Goal: Information Seeking & Learning: Learn about a topic

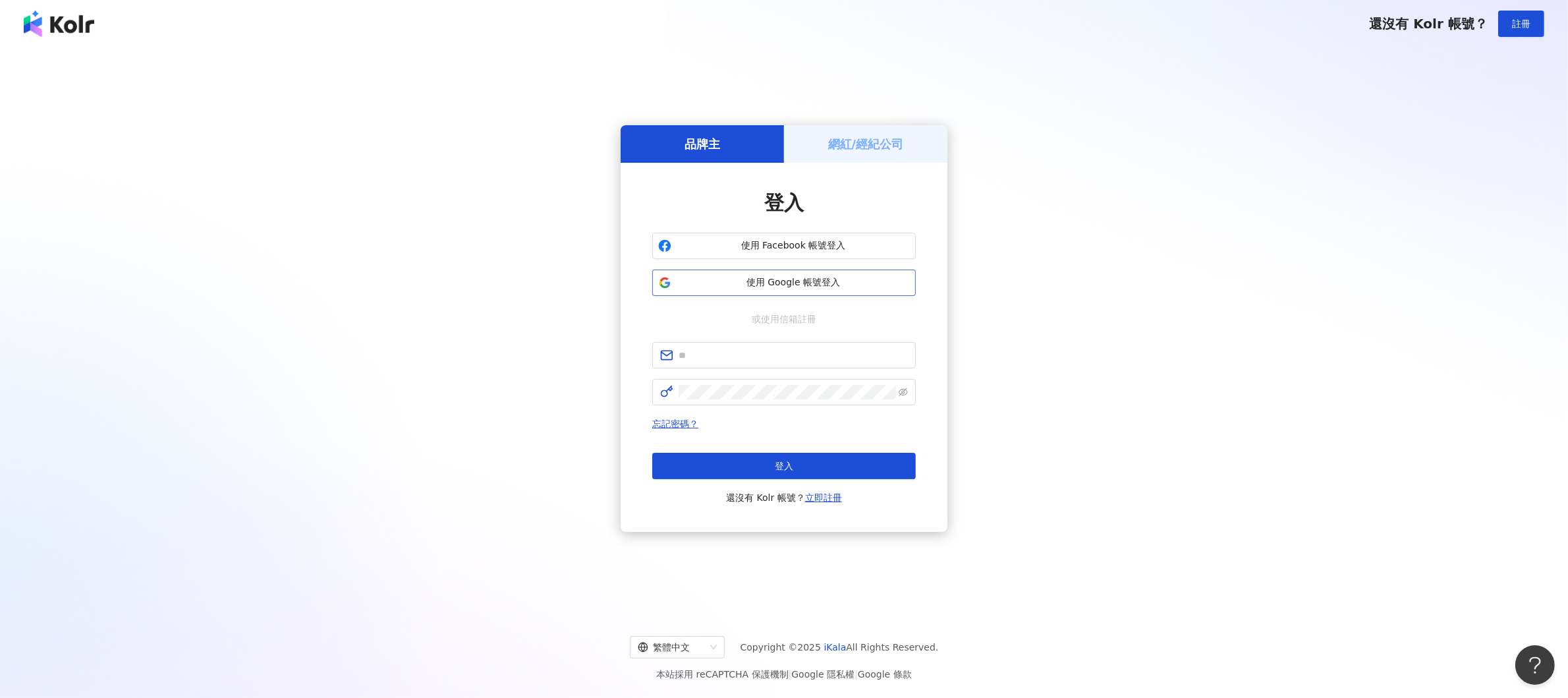
click at [752, 274] on button "使用 Google 帳號登入" at bounding box center [784, 283] width 264 height 26
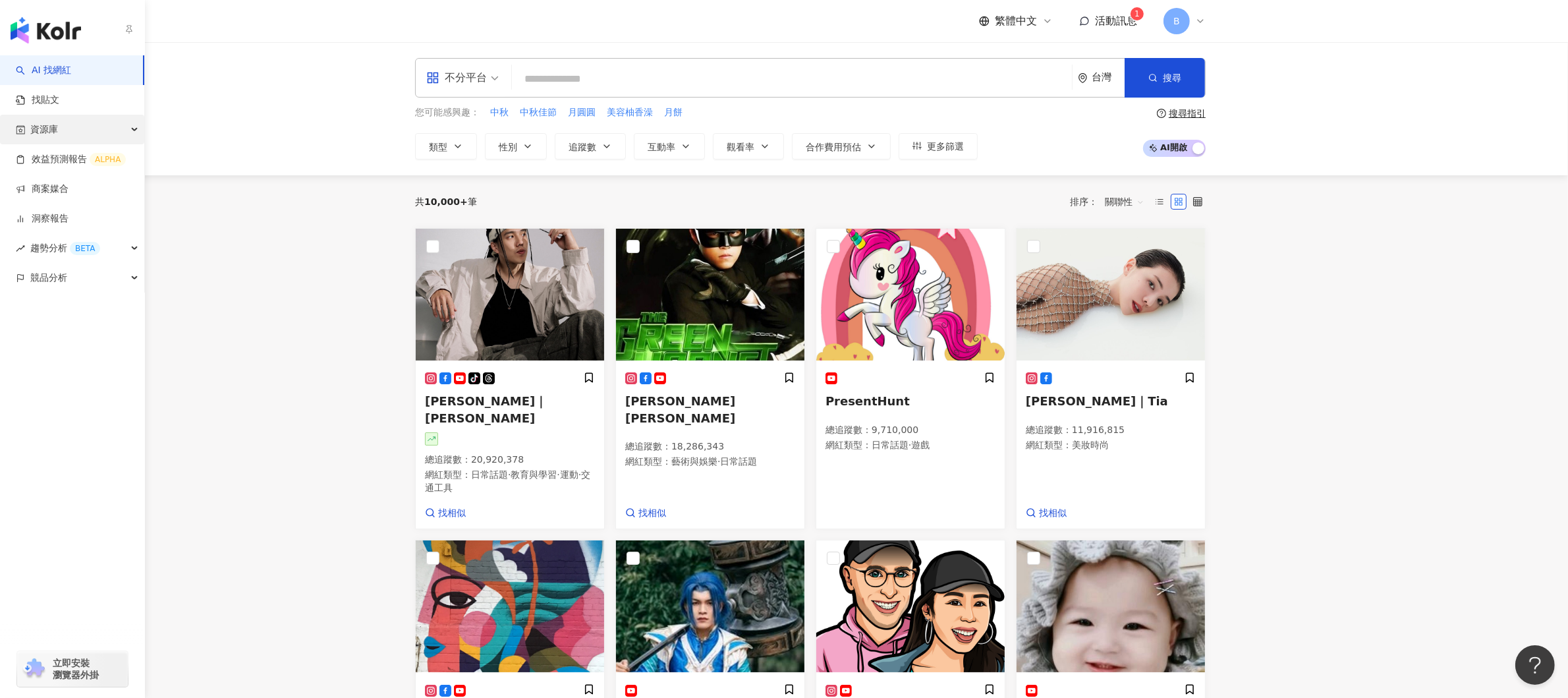
click at [75, 122] on div "資源庫" at bounding box center [72, 130] width 145 height 30
click at [69, 162] on link "網紅管理" at bounding box center [50, 159] width 37 height 13
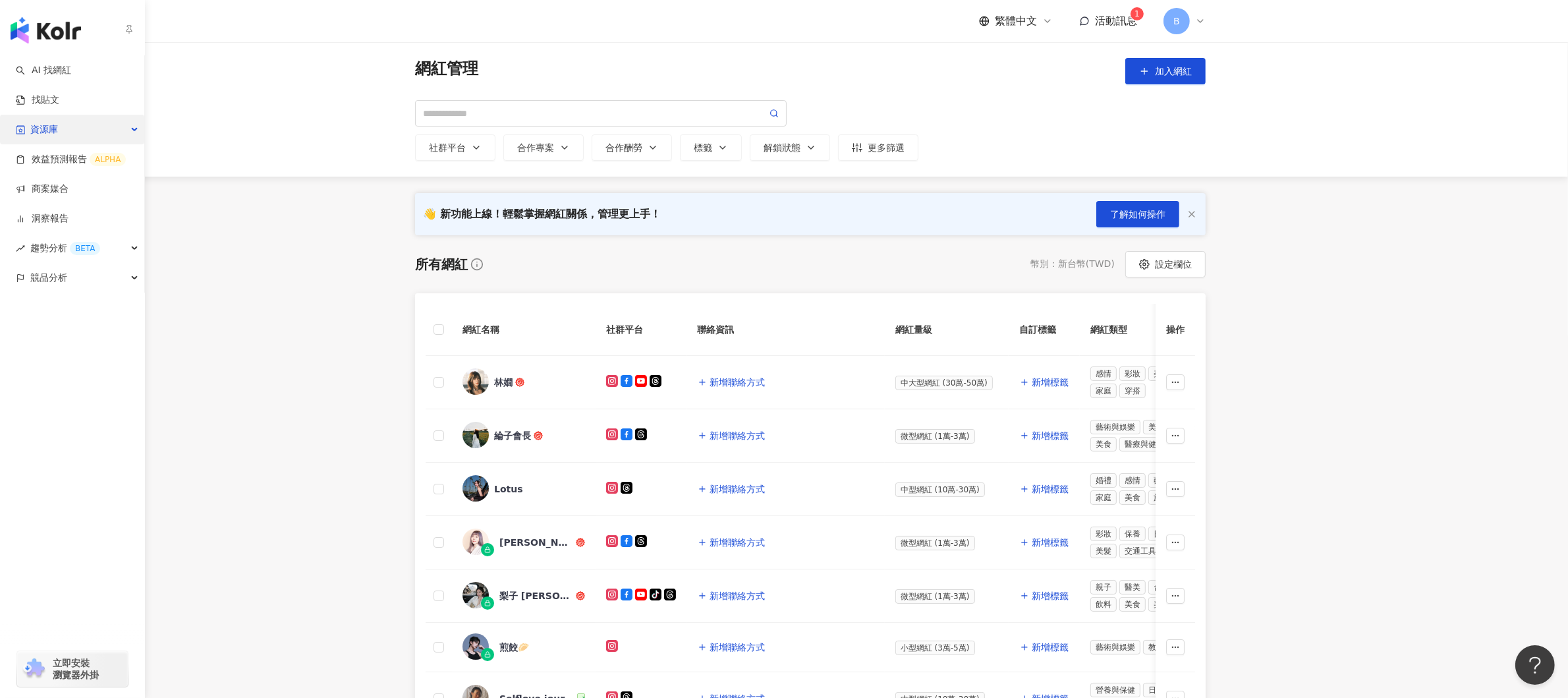
click at [75, 129] on div "資源庫" at bounding box center [72, 130] width 145 height 30
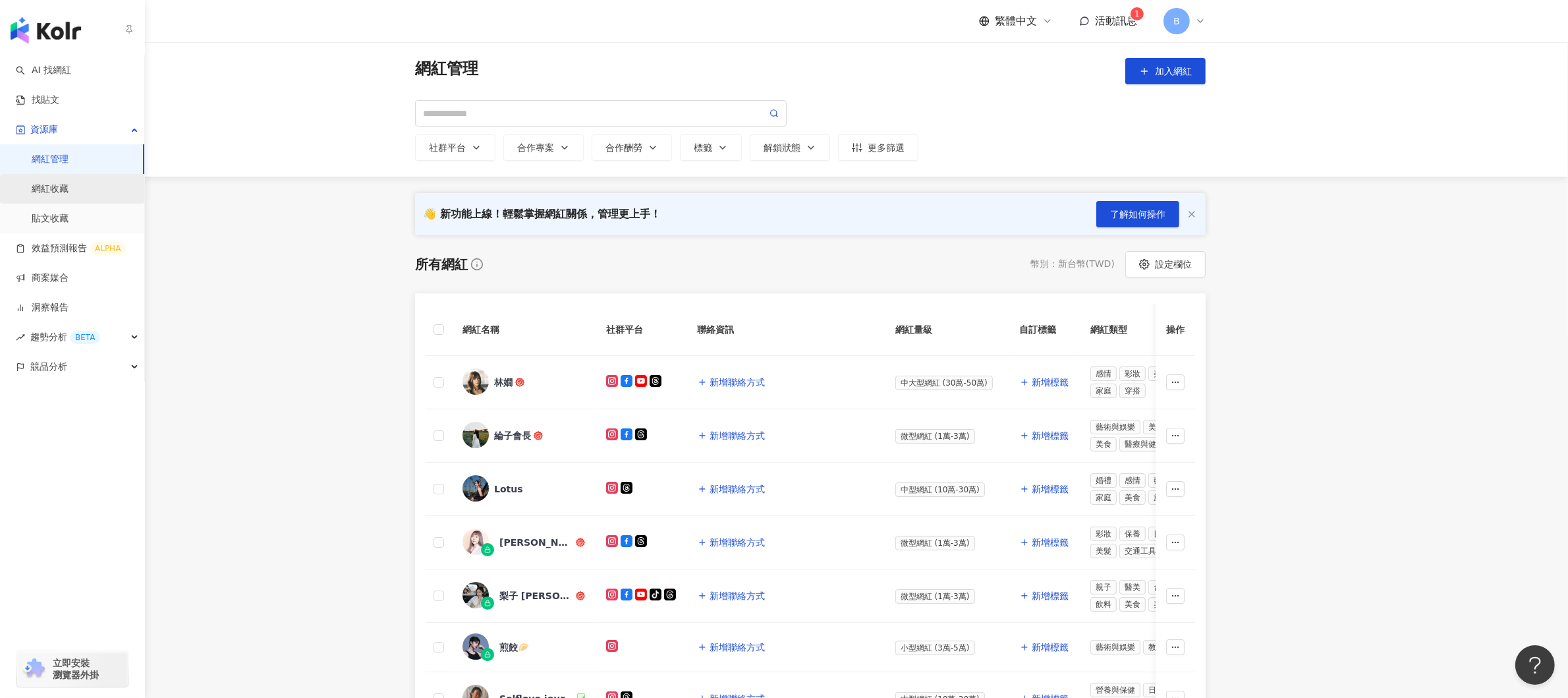
click at [66, 189] on link "網紅收藏" at bounding box center [50, 189] width 37 height 13
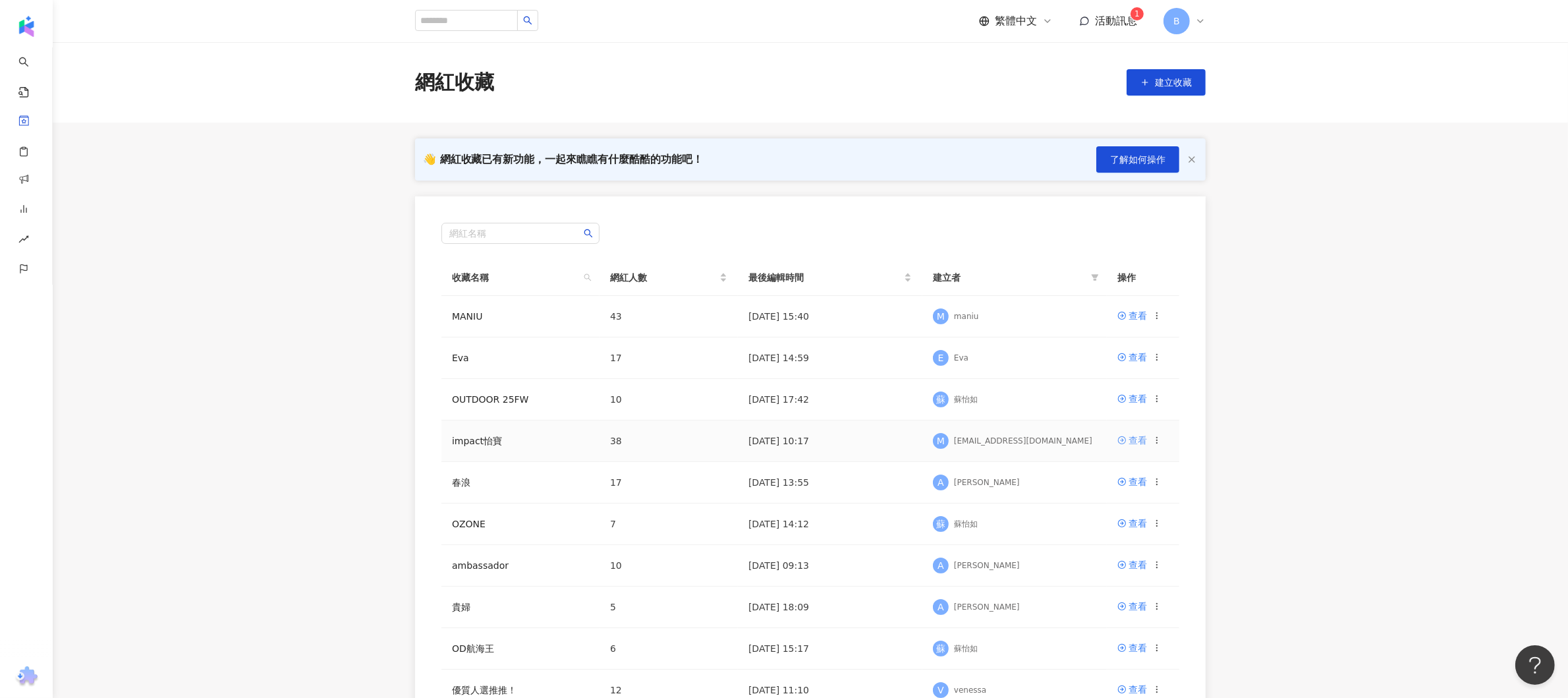
click at [1143, 442] on div "查看" at bounding box center [1138, 440] width 18 height 15
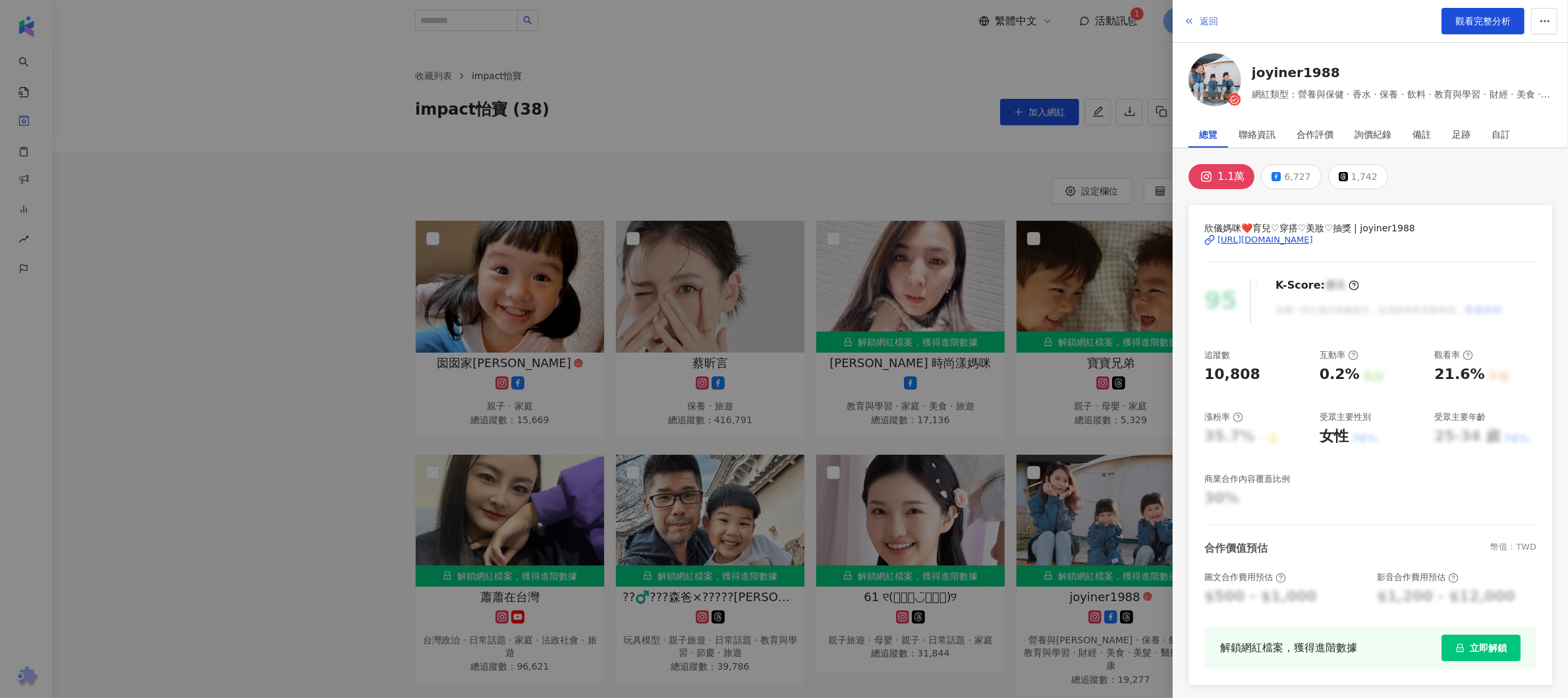
click at [1209, 16] on span "返回" at bounding box center [1209, 21] width 18 height 11
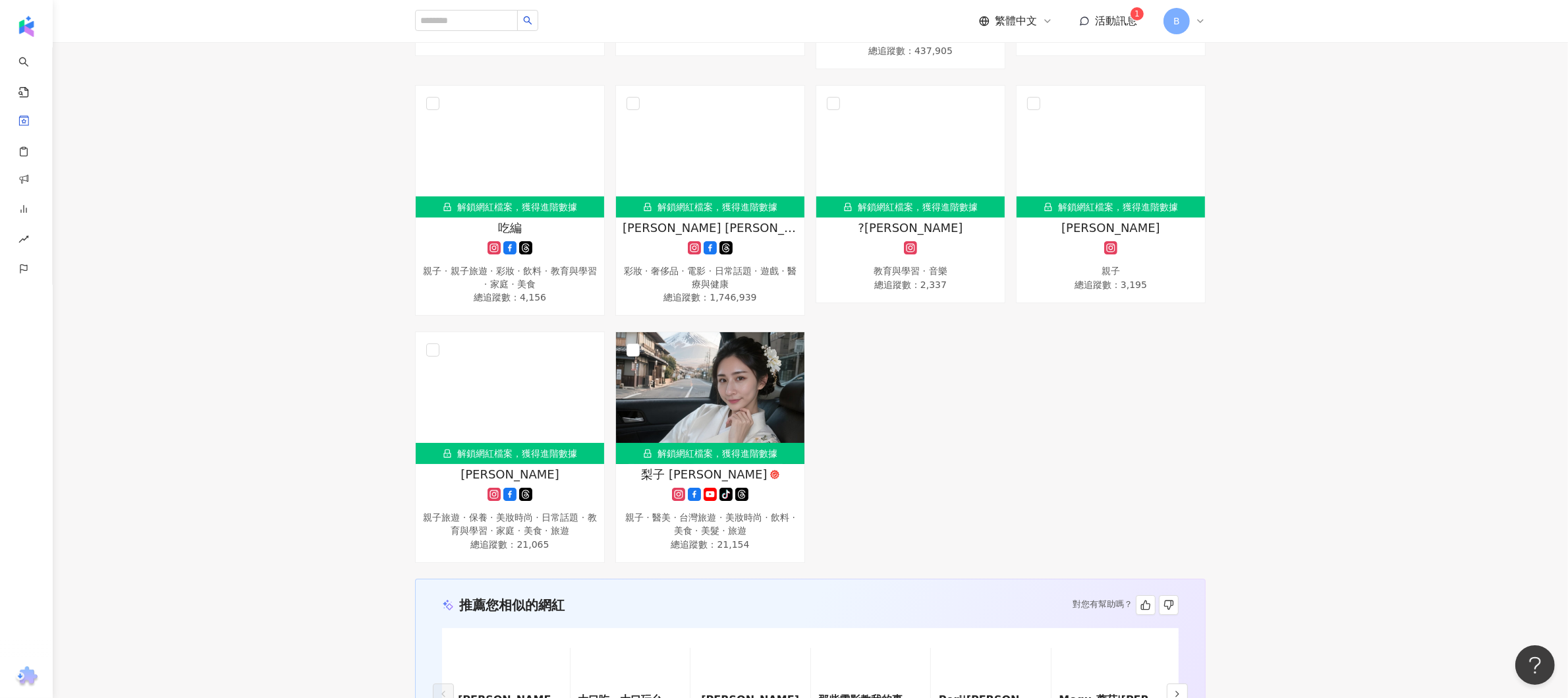
scroll to position [2344, 0]
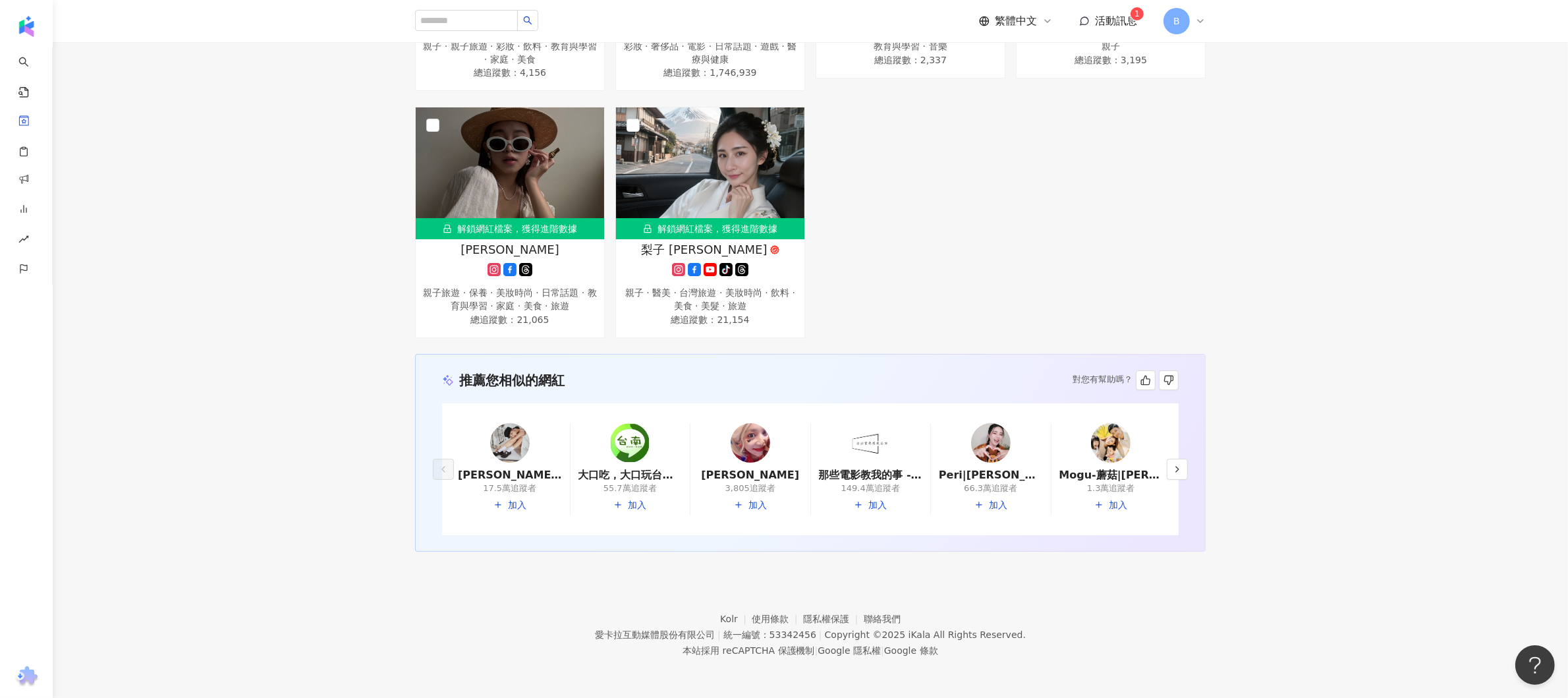
click at [1108, 434] on img at bounding box center [1112, 443] width 40 height 40
click at [1173, 466] on icon "button" at bounding box center [1177, 469] width 11 height 11
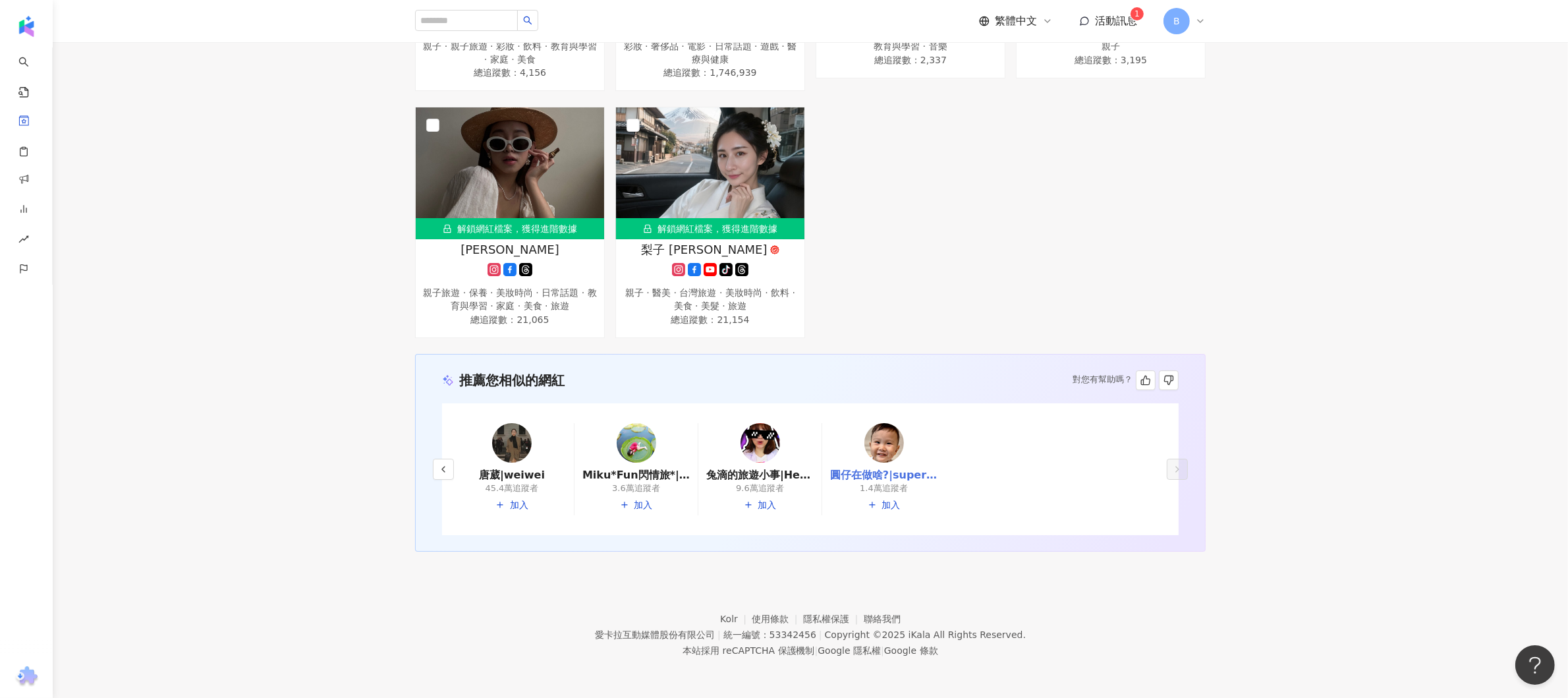
click at [869, 474] on link "圓仔在做啥?|superbabylife" at bounding box center [884, 474] width 108 height 15
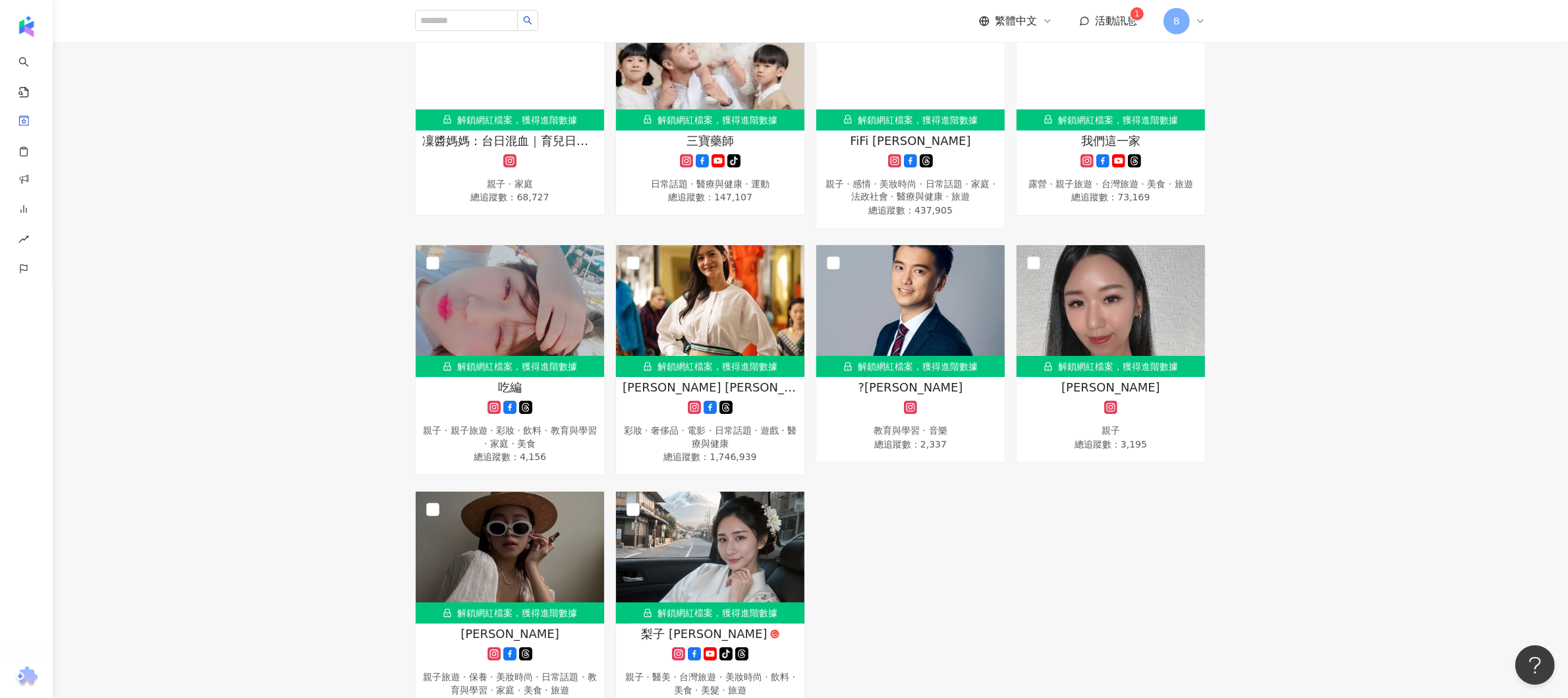
scroll to position [2213, 0]
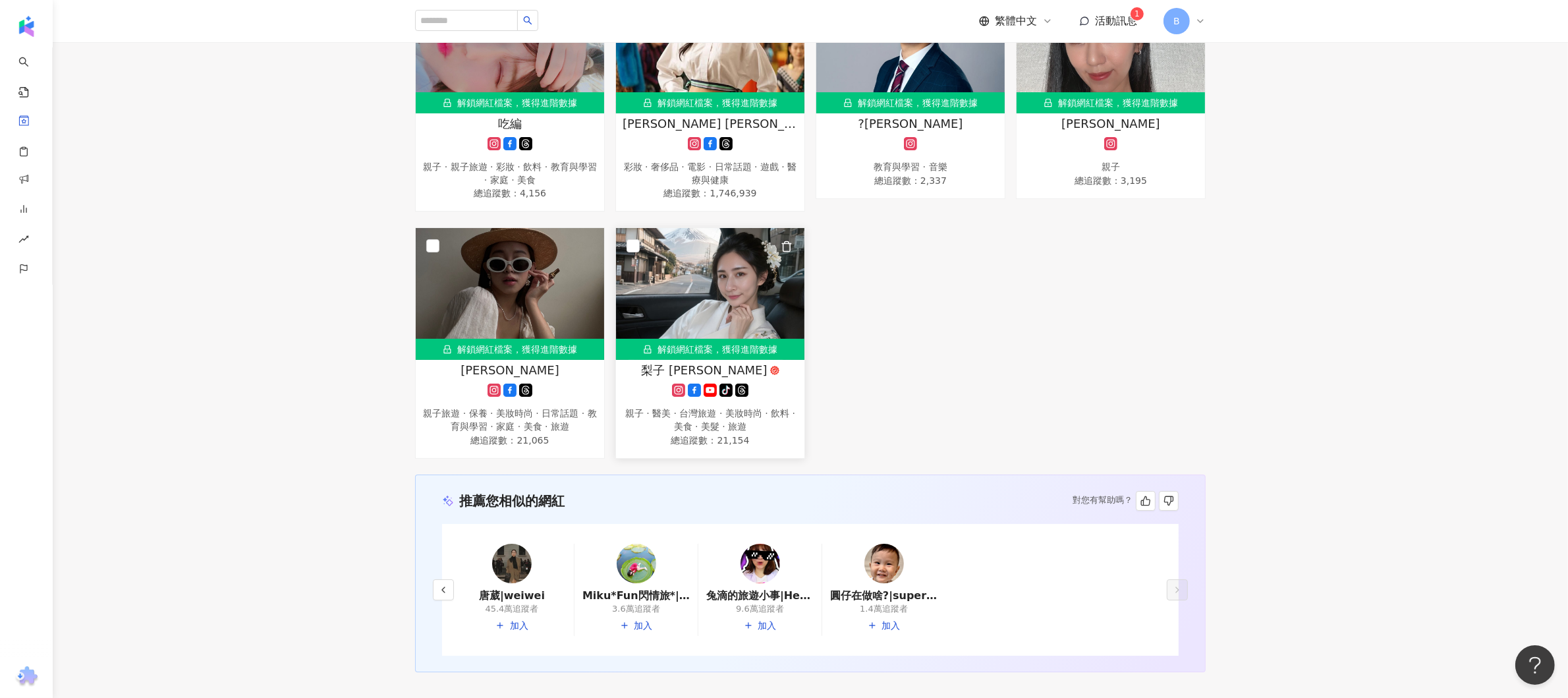
click at [736, 326] on img at bounding box center [710, 294] width 189 height 132
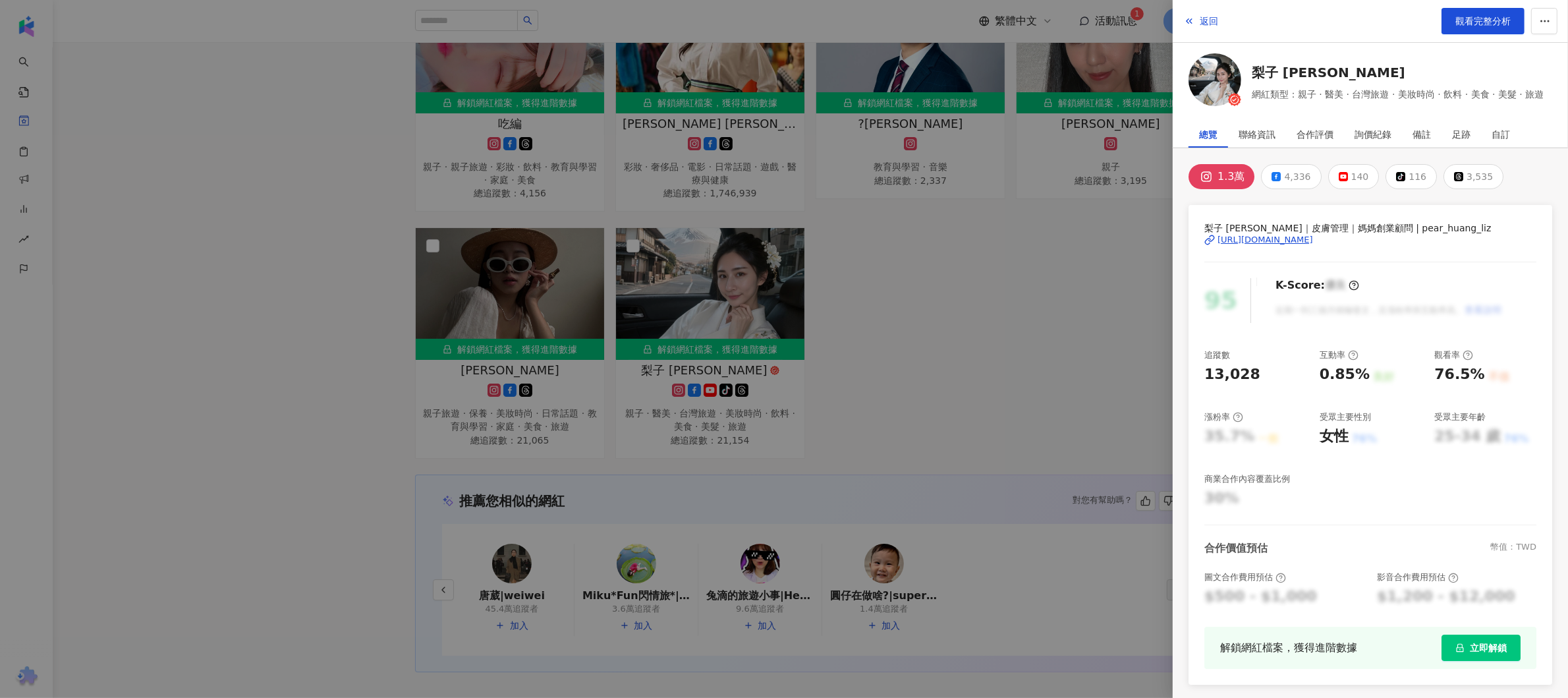
click at [1297, 234] on div "https://www.instagram.com/pear_huang_liz/" at bounding box center [1265, 240] width 96 height 12
click at [994, 413] on div at bounding box center [784, 349] width 1568 height 698
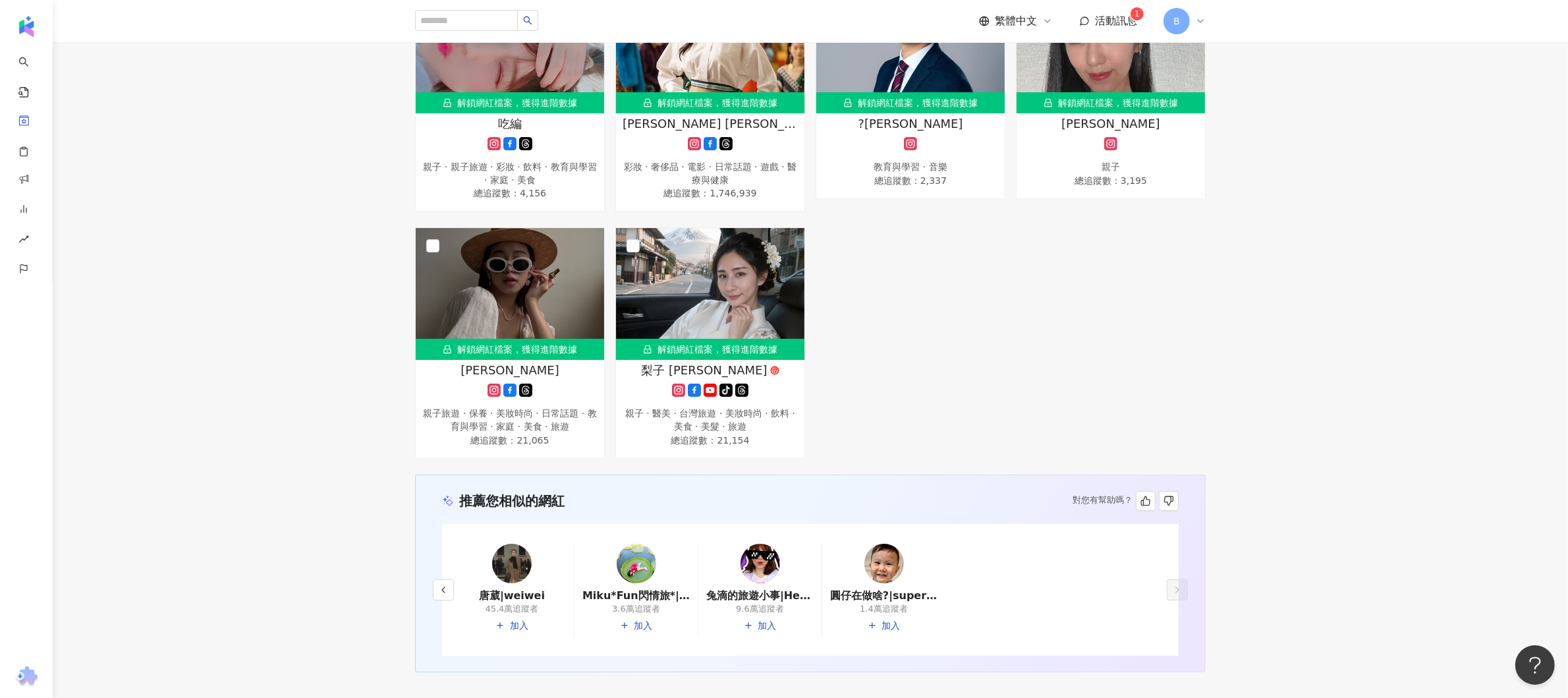
scroll to position [2080, 0]
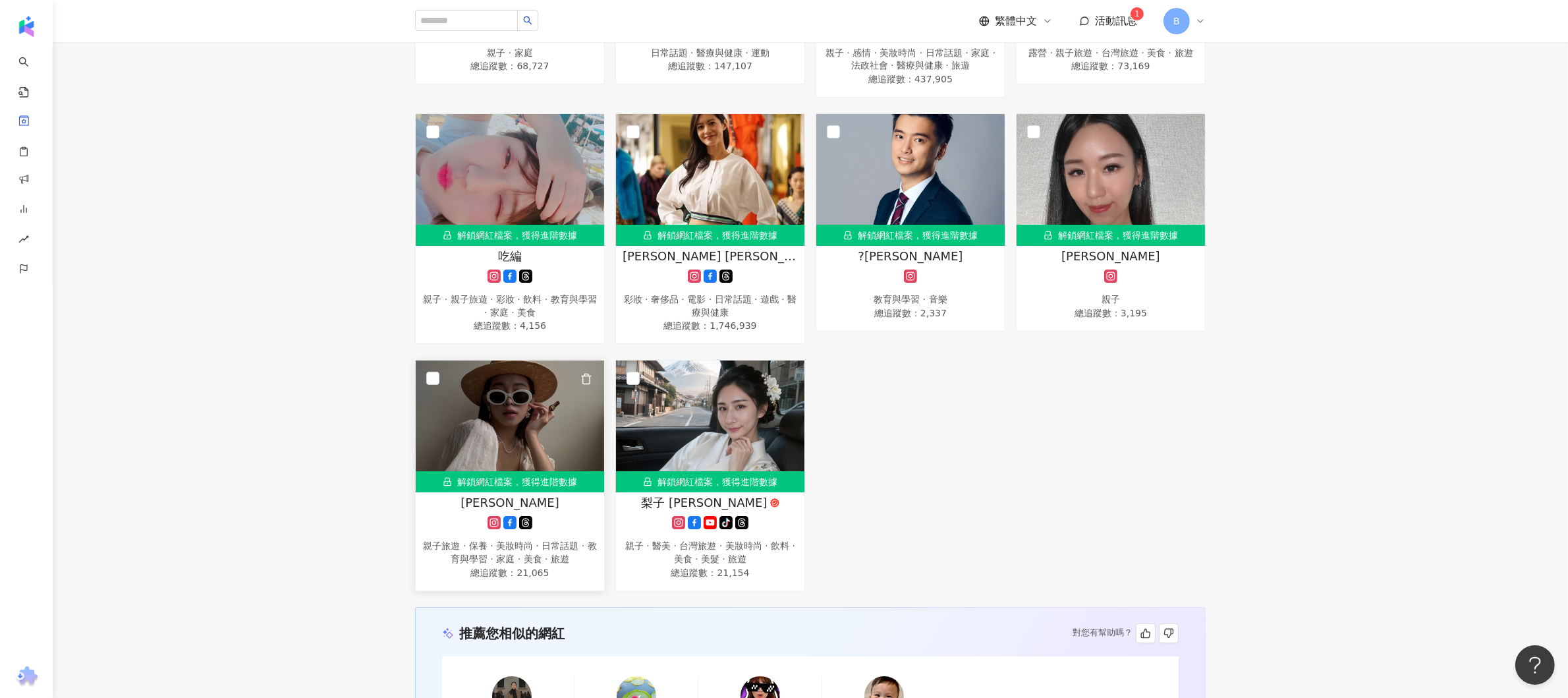
click at [517, 563] on div "親子旅遊 · 保養 · 美妝時尚 · 日常話題 · 教育與學習 · 家庭 · 美食 · 旅遊" at bounding box center [510, 552] width 176 height 26
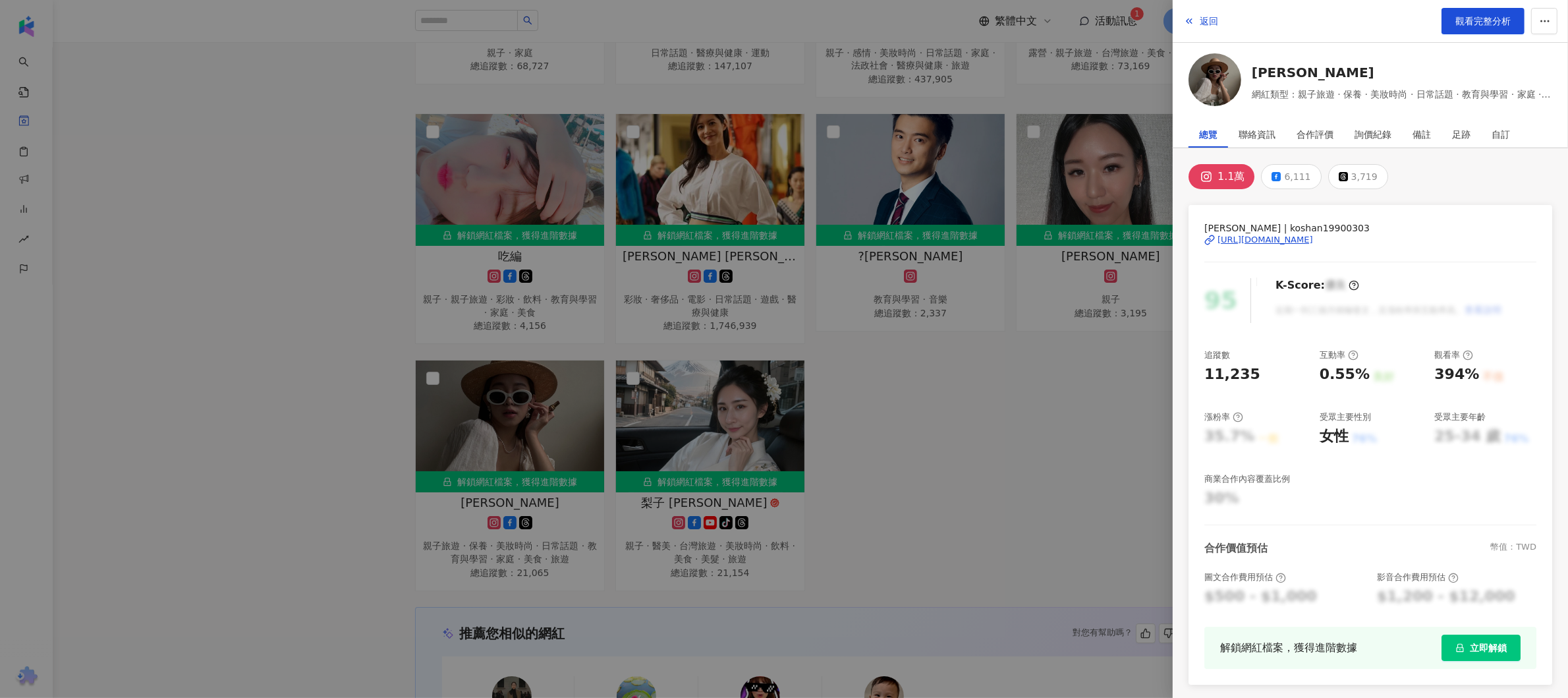
click at [1313, 234] on div "https://www.instagram.com/koshan19900303/" at bounding box center [1265, 240] width 96 height 12
click at [998, 425] on div at bounding box center [784, 349] width 1568 height 698
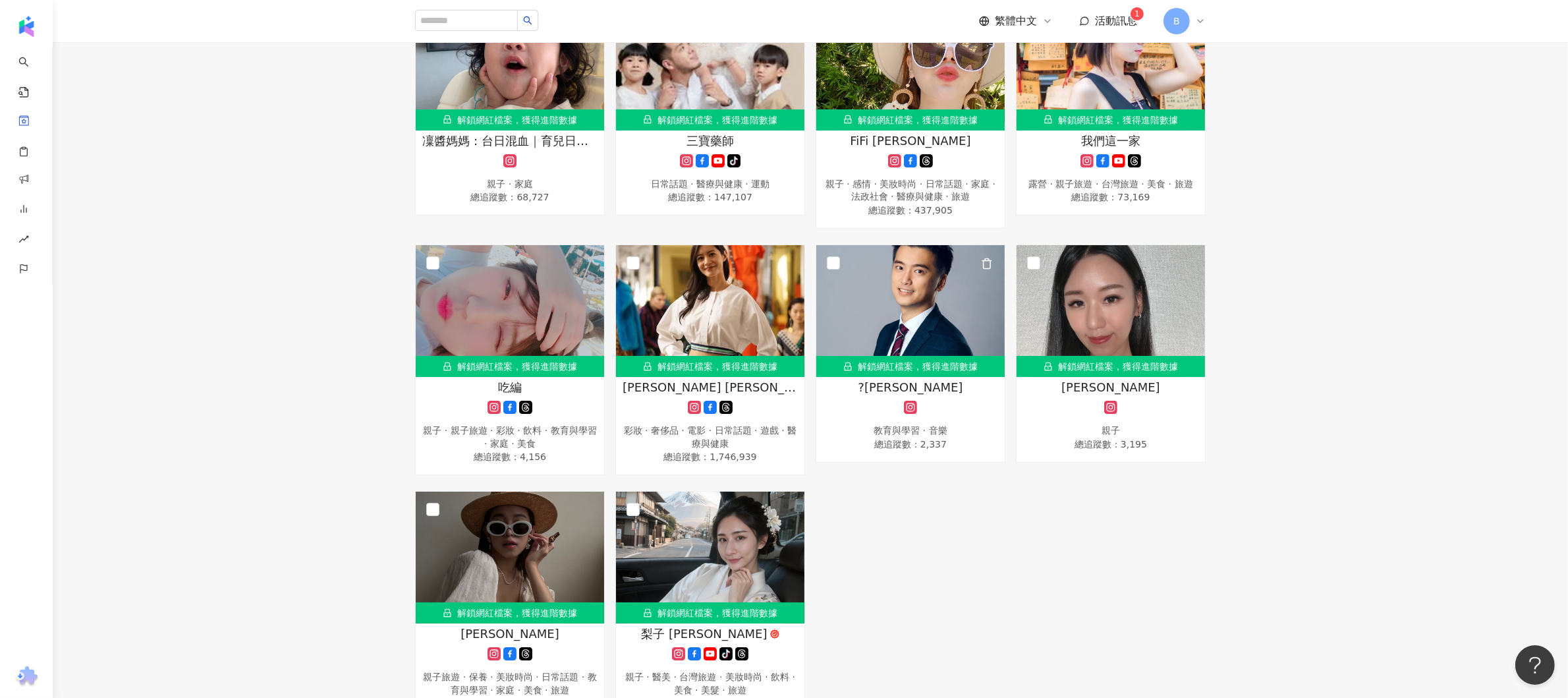
scroll to position [2213, 0]
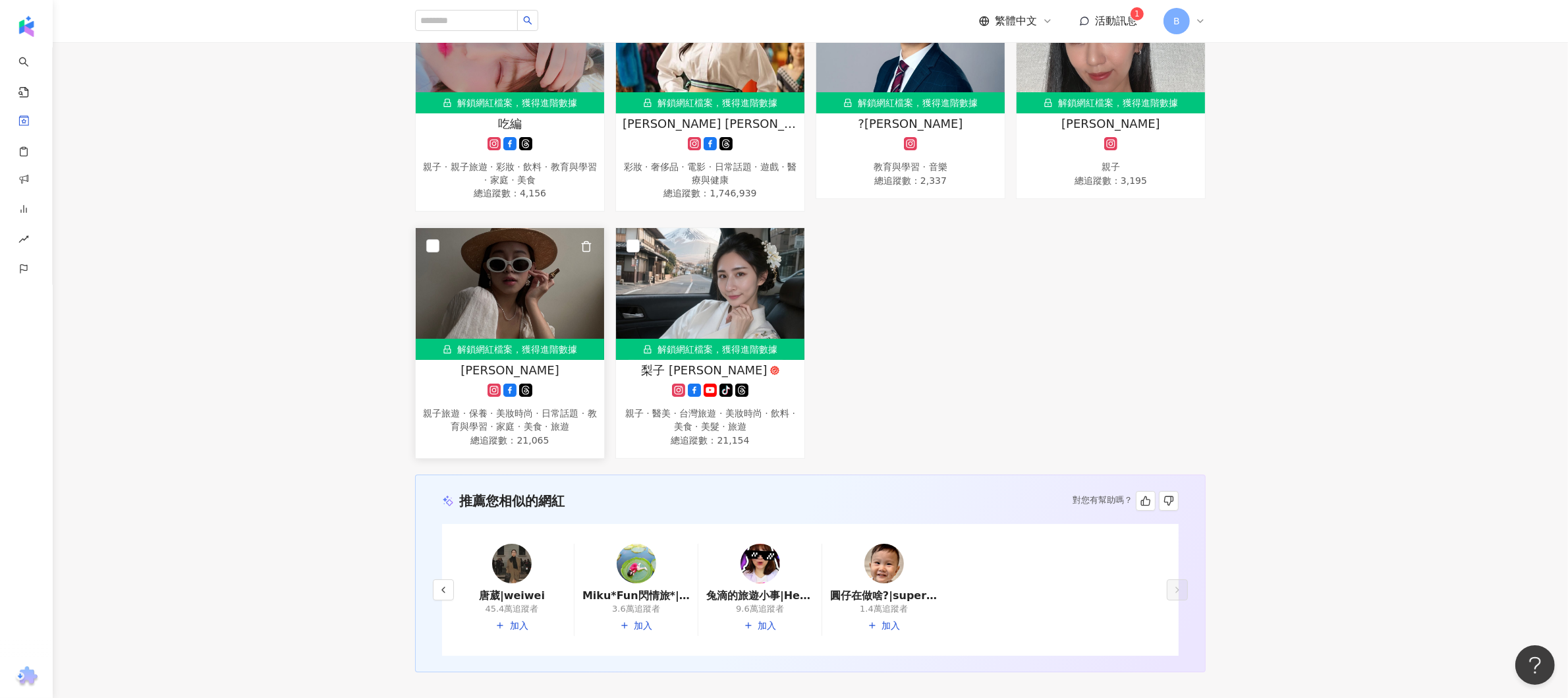
click at [553, 377] on div "Ko Shan Chang" at bounding box center [510, 369] width 176 height 16
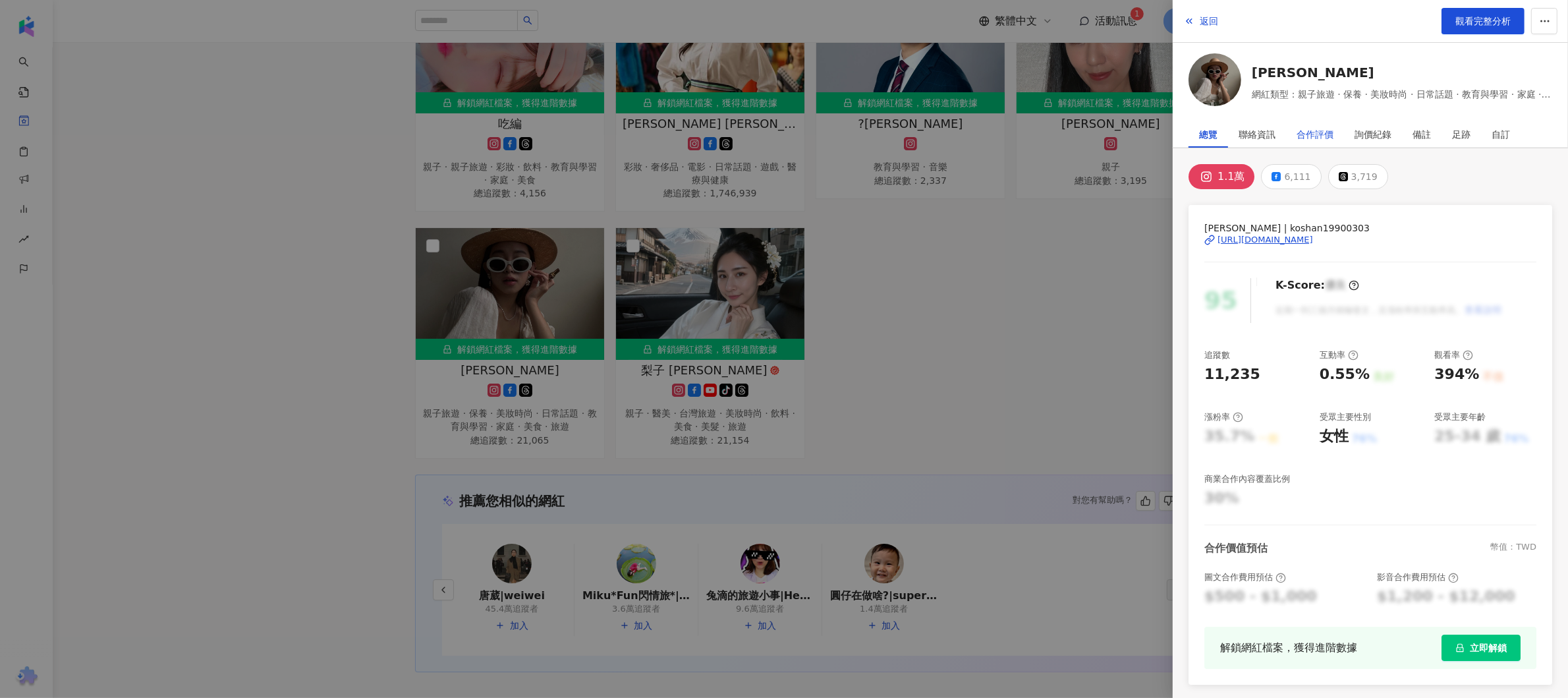
click at [1315, 143] on div "合作評價" at bounding box center [1315, 134] width 37 height 26
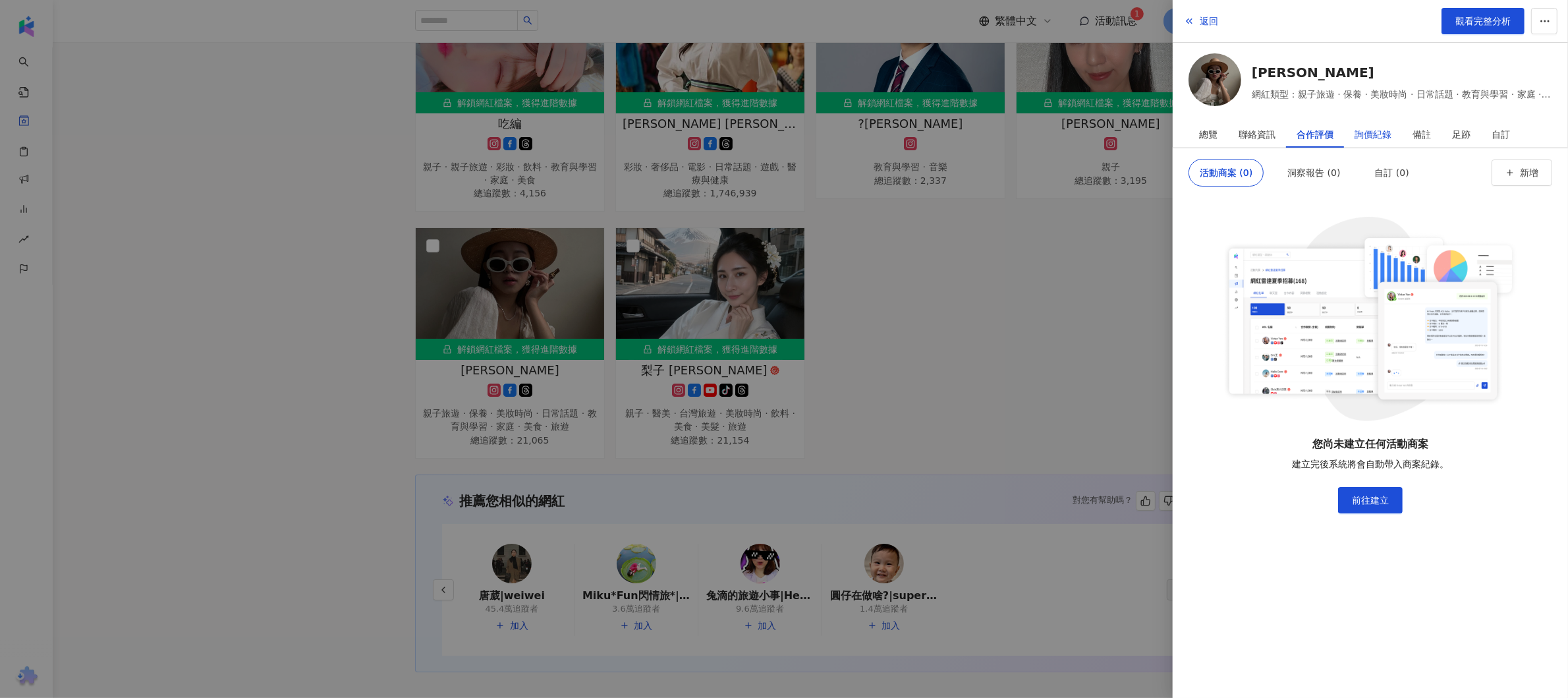
click at [1363, 137] on div "詢價紀錄" at bounding box center [1373, 134] width 37 height 26
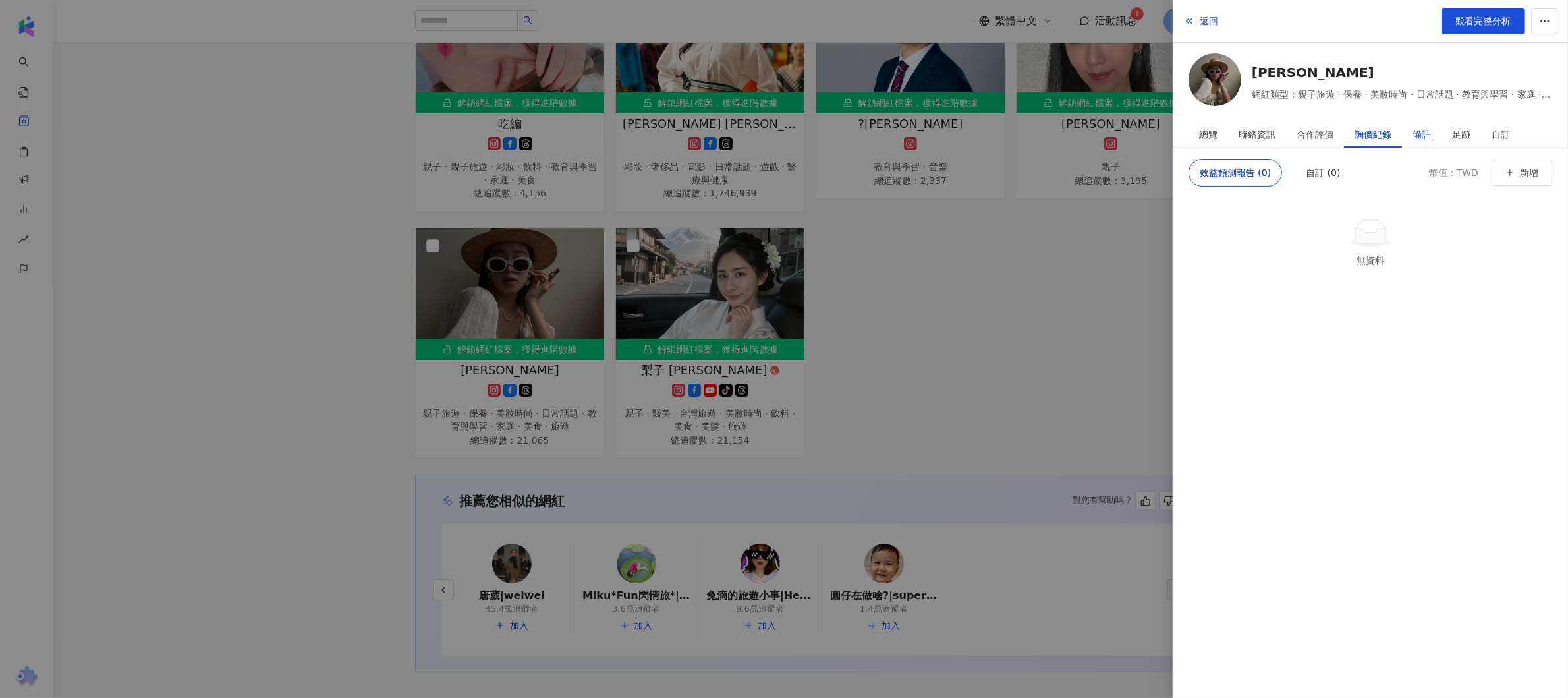
click at [1419, 135] on div "備註" at bounding box center [1422, 134] width 18 height 26
click at [1534, 176] on span "新增" at bounding box center [1529, 172] width 18 height 11
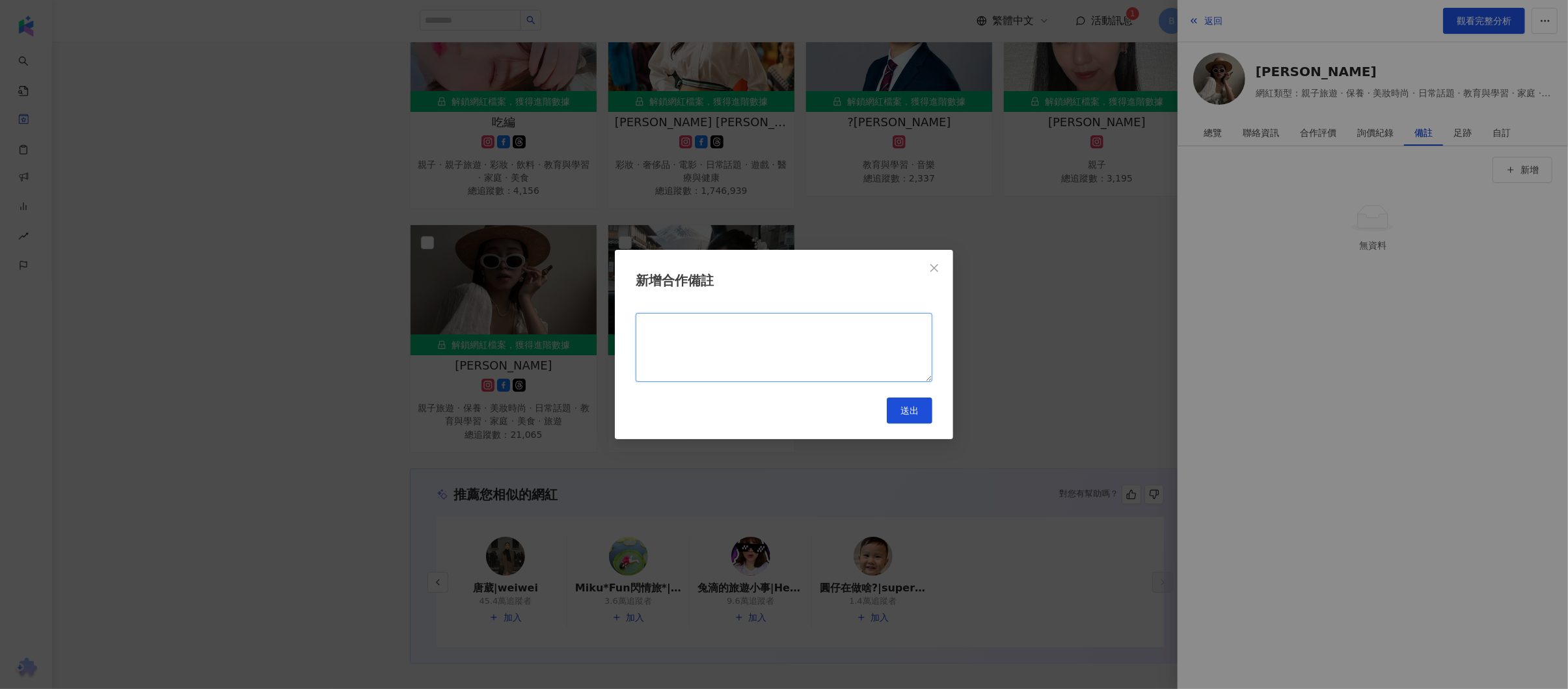
click at [779, 347] on textarea at bounding box center [784, 347] width 297 height 69
type textarea "**********"
click at [893, 413] on button "送出" at bounding box center [909, 410] width 45 height 26
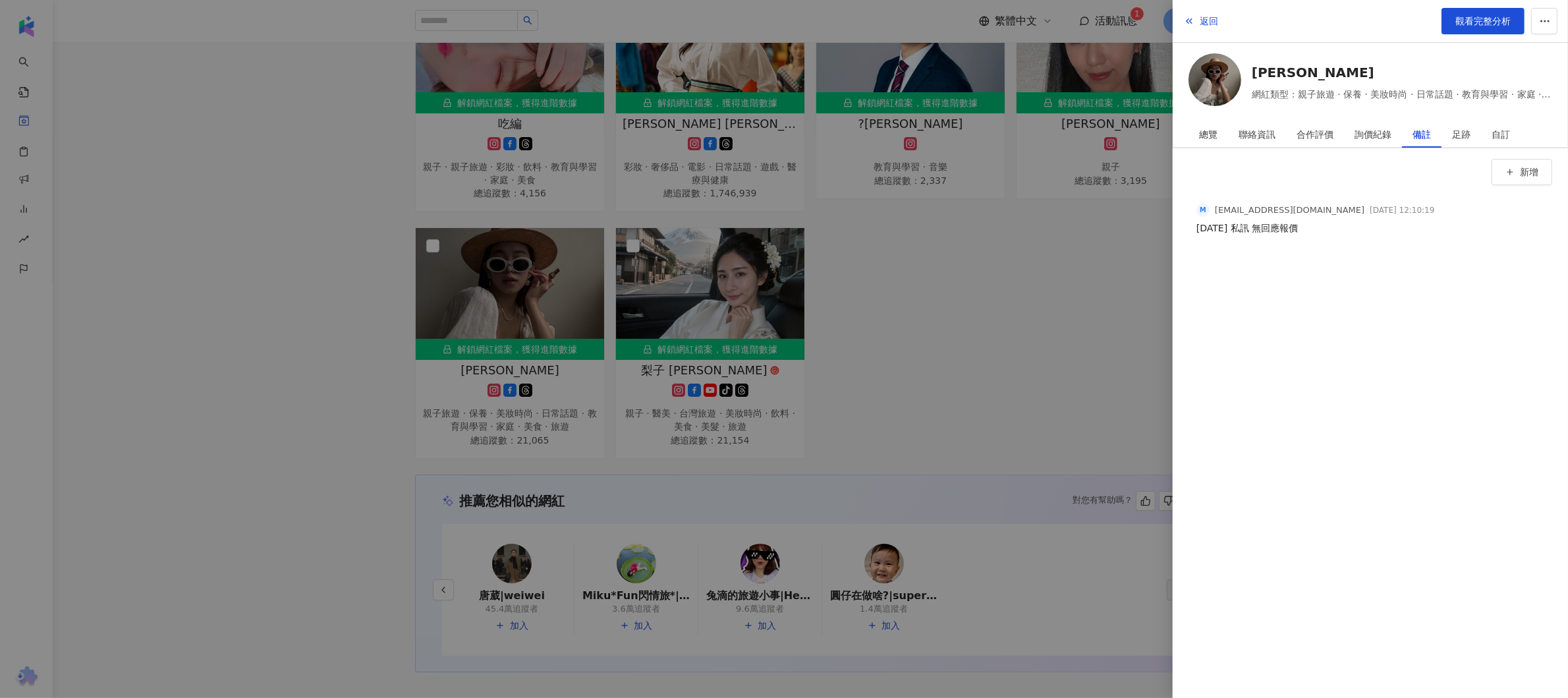
click at [249, 398] on div at bounding box center [784, 349] width 1568 height 698
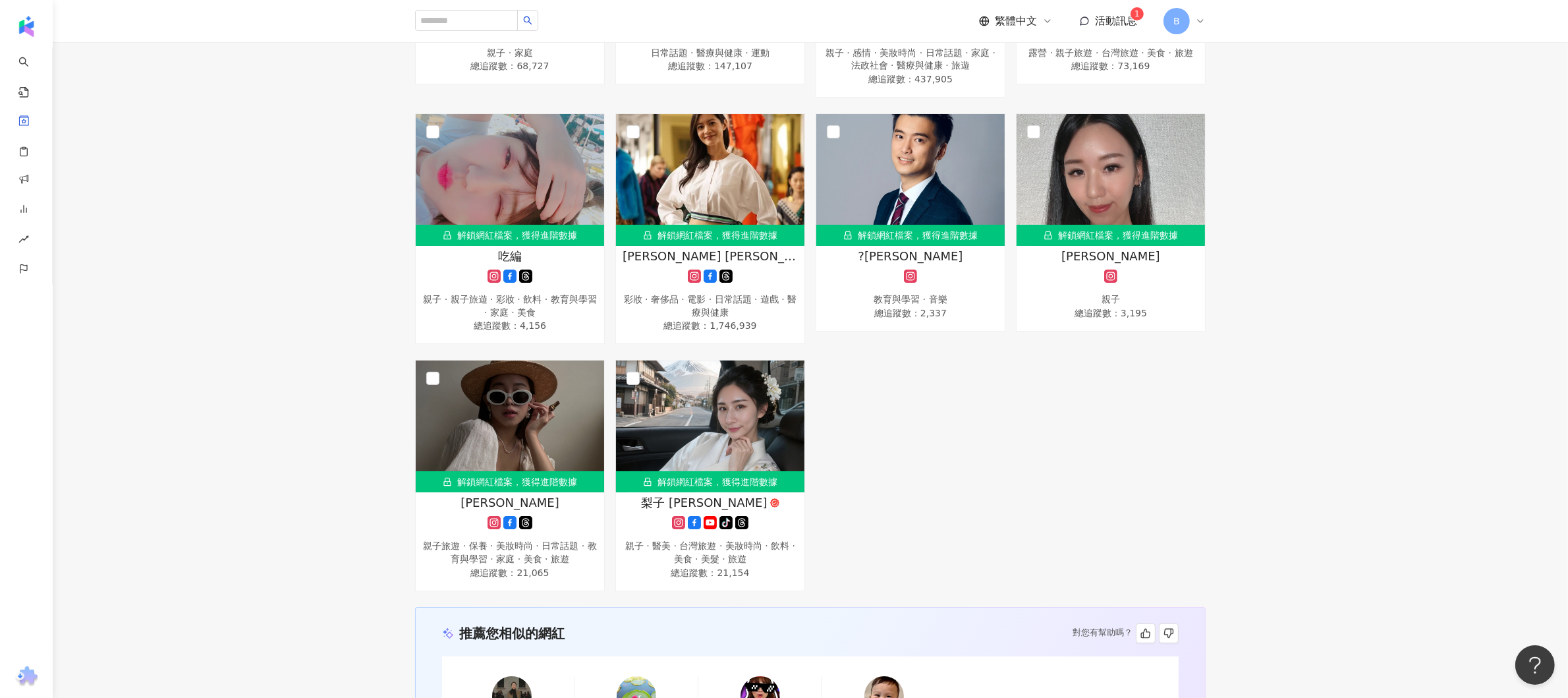
scroll to position [1686, 0]
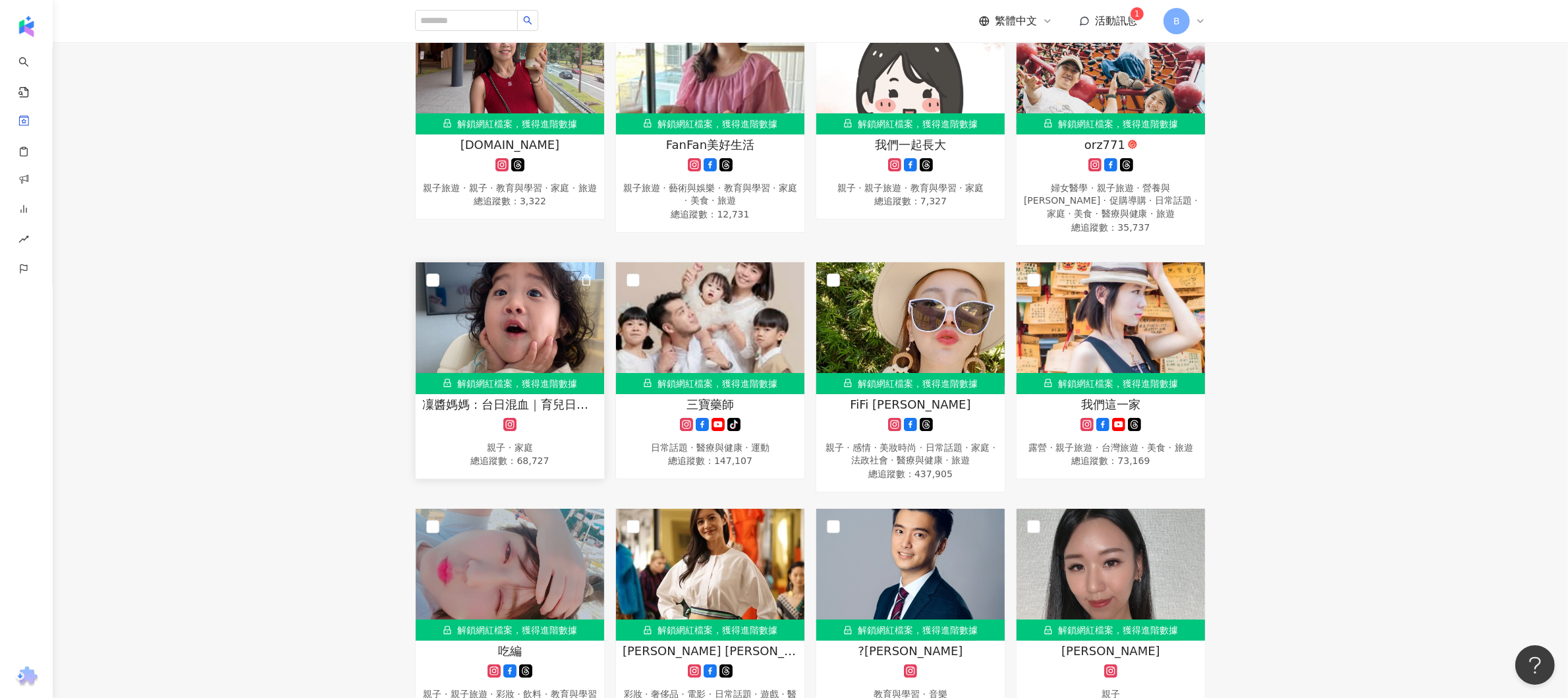
click at [483, 394] on div "解鎖網紅檔案，獲得進階數據" at bounding box center [509, 382] width 189 height 21
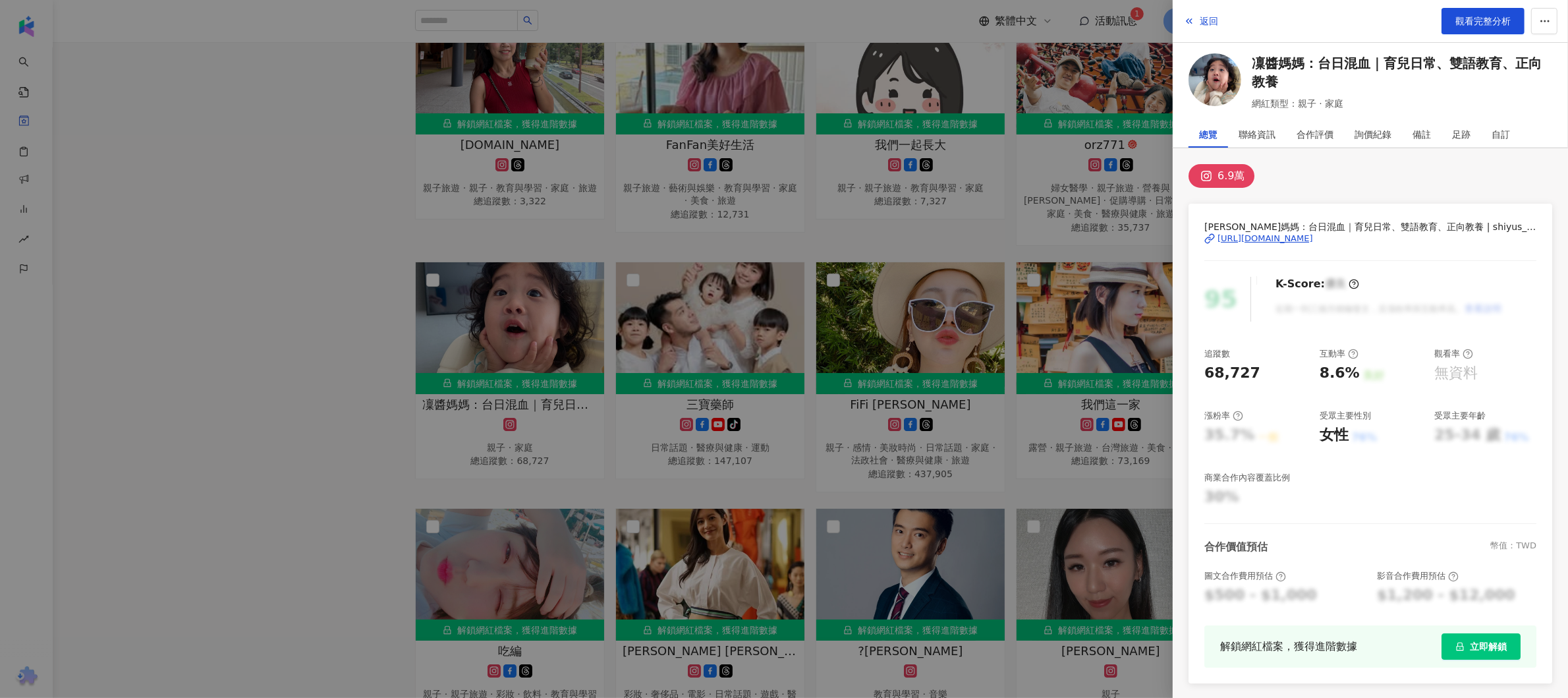
click at [1297, 237] on div "https://www.instagram.com/shiyus_rin/" at bounding box center [1265, 239] width 96 height 12
click at [282, 420] on div at bounding box center [784, 349] width 1568 height 698
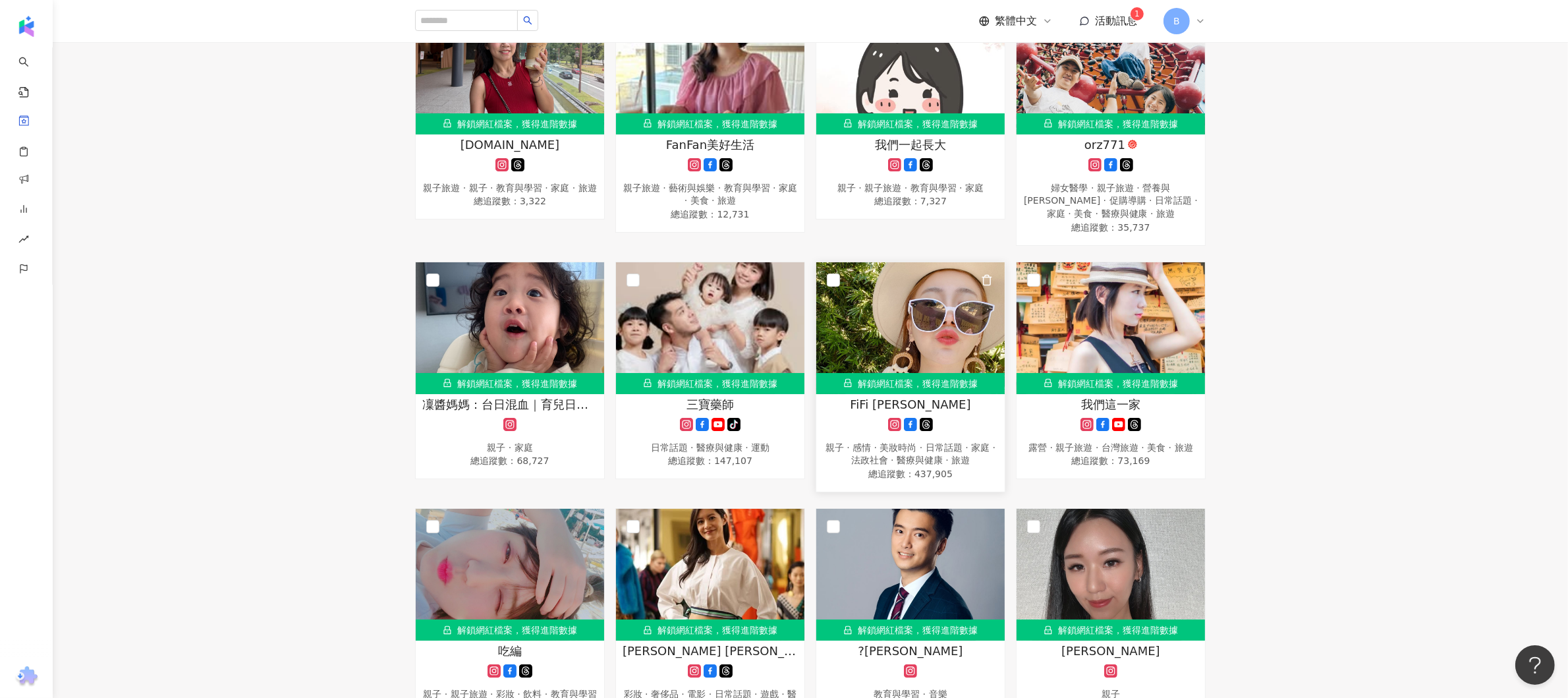
click at [883, 464] on div "親子 · 感情 · 美妝時尚 · 日常話題 · 家庭 · 法政社會 · 醫療與健康 · 旅遊" at bounding box center [911, 454] width 176 height 26
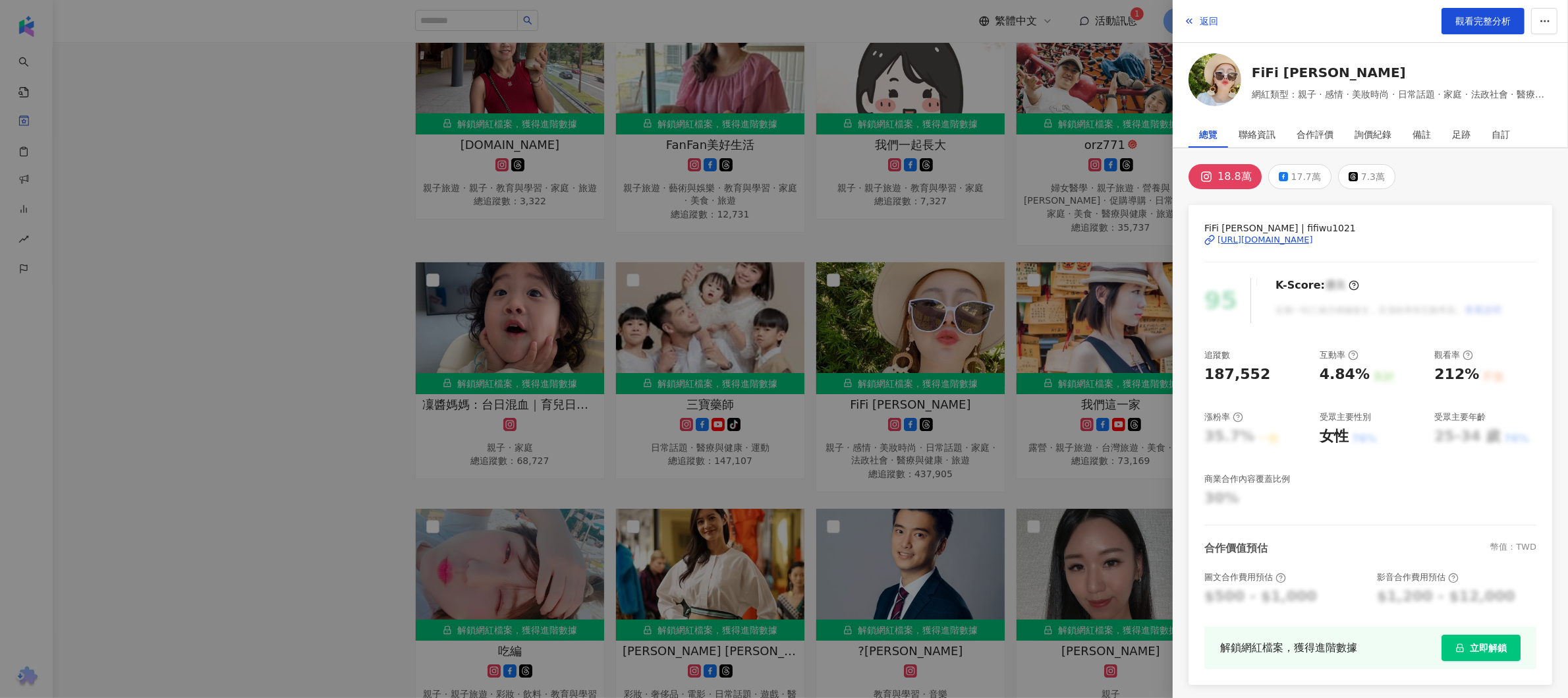
click at [1276, 240] on div "https://www.instagram.com/fifiwu1021/" at bounding box center [1265, 240] width 96 height 12
click at [242, 244] on div at bounding box center [784, 349] width 1568 height 698
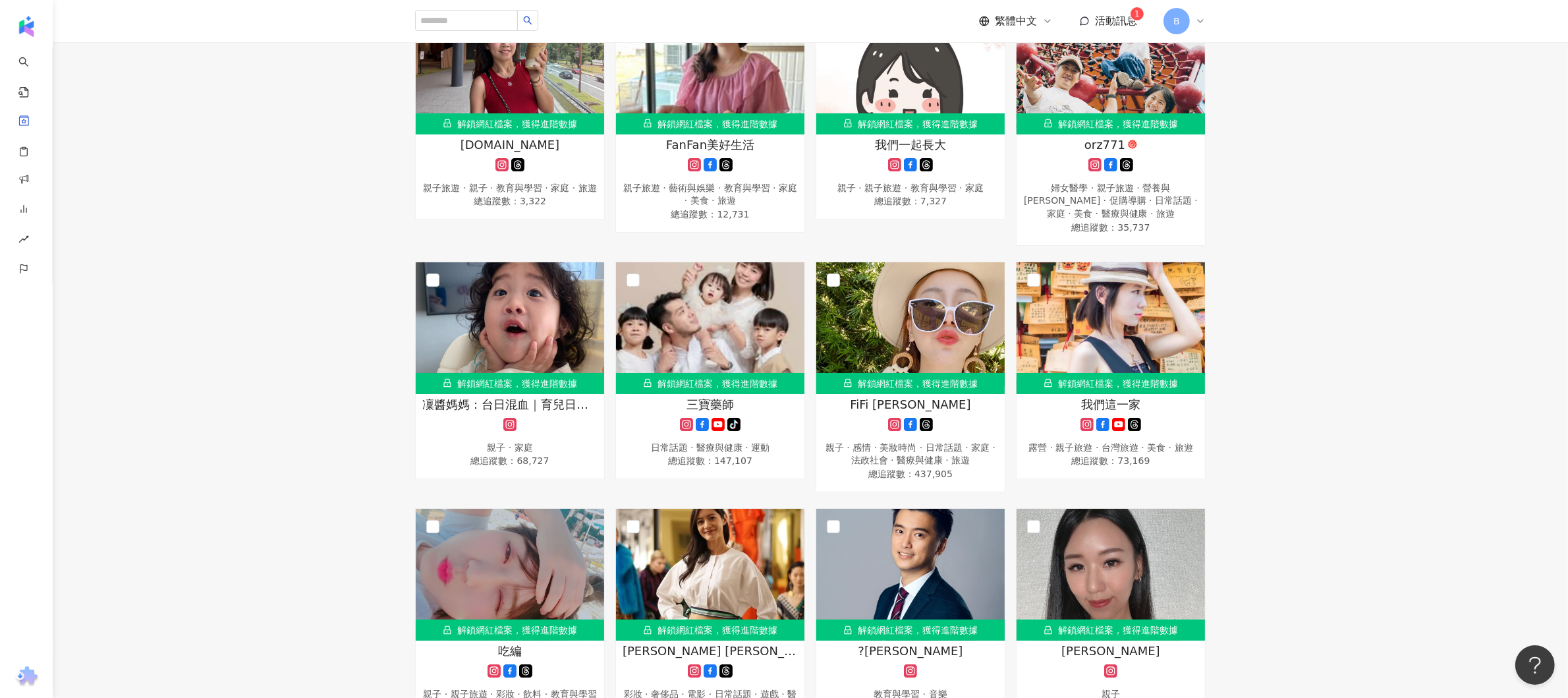
scroll to position [1422, 0]
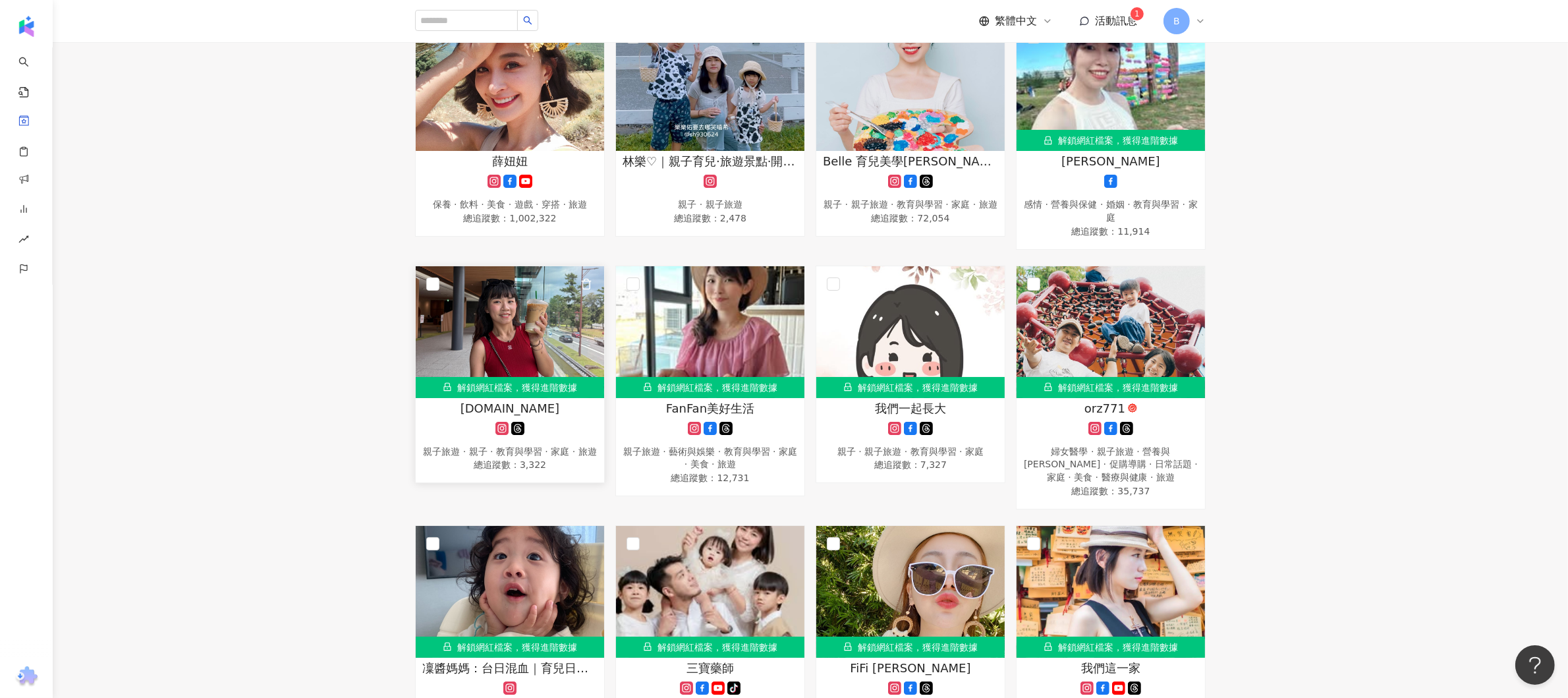
click at [530, 388] on img at bounding box center [509, 333] width 189 height 132
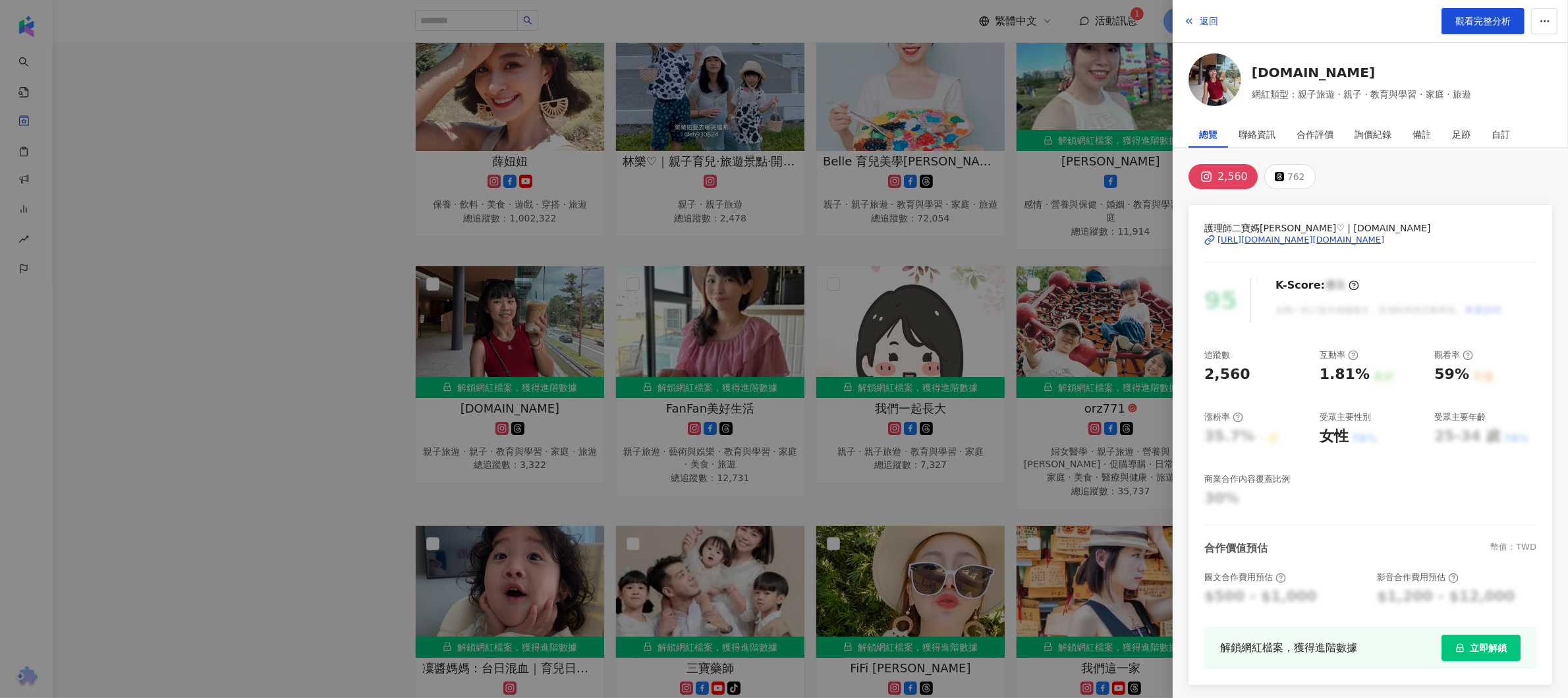
click at [1342, 240] on div "https://www.instagram.com/ting.com.tw/" at bounding box center [1300, 240] width 167 height 12
click at [176, 357] on div at bounding box center [784, 349] width 1568 height 698
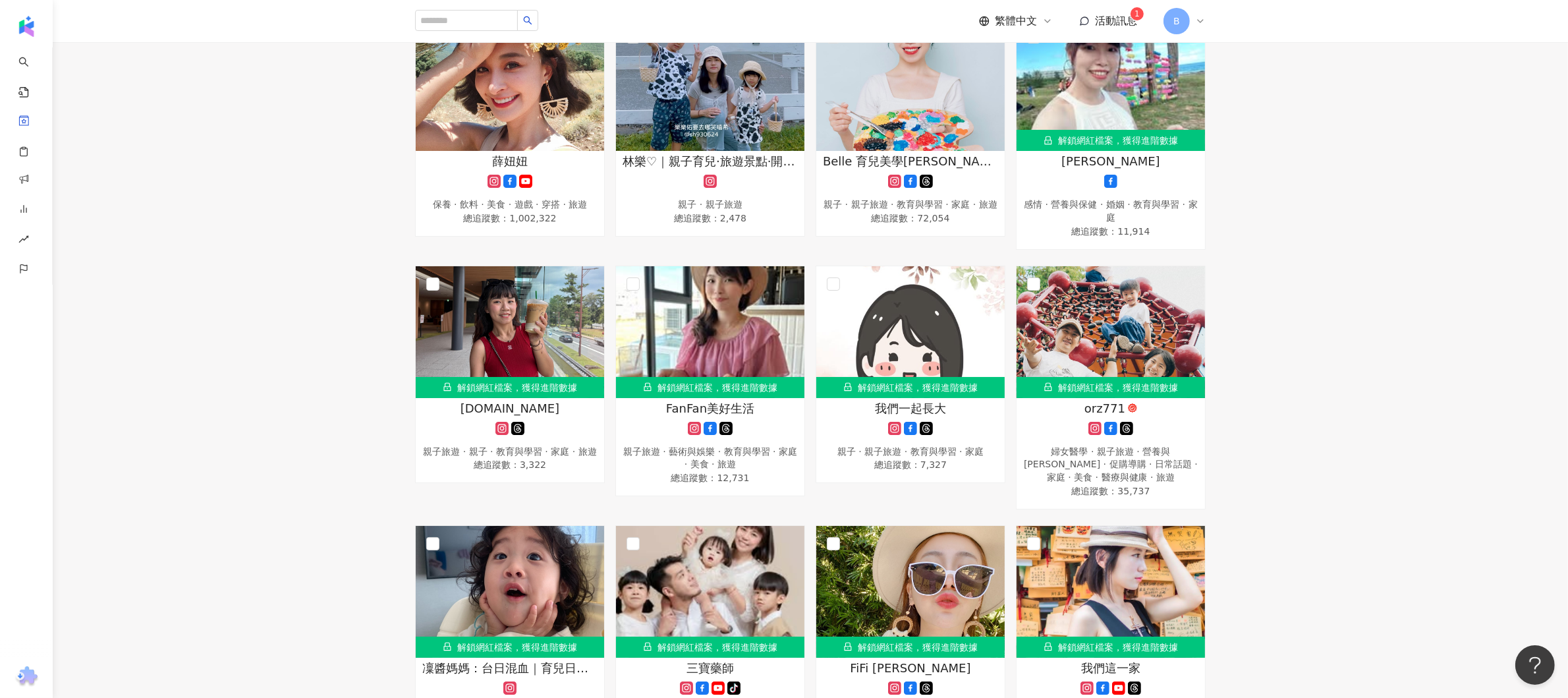
scroll to position [1289, 0]
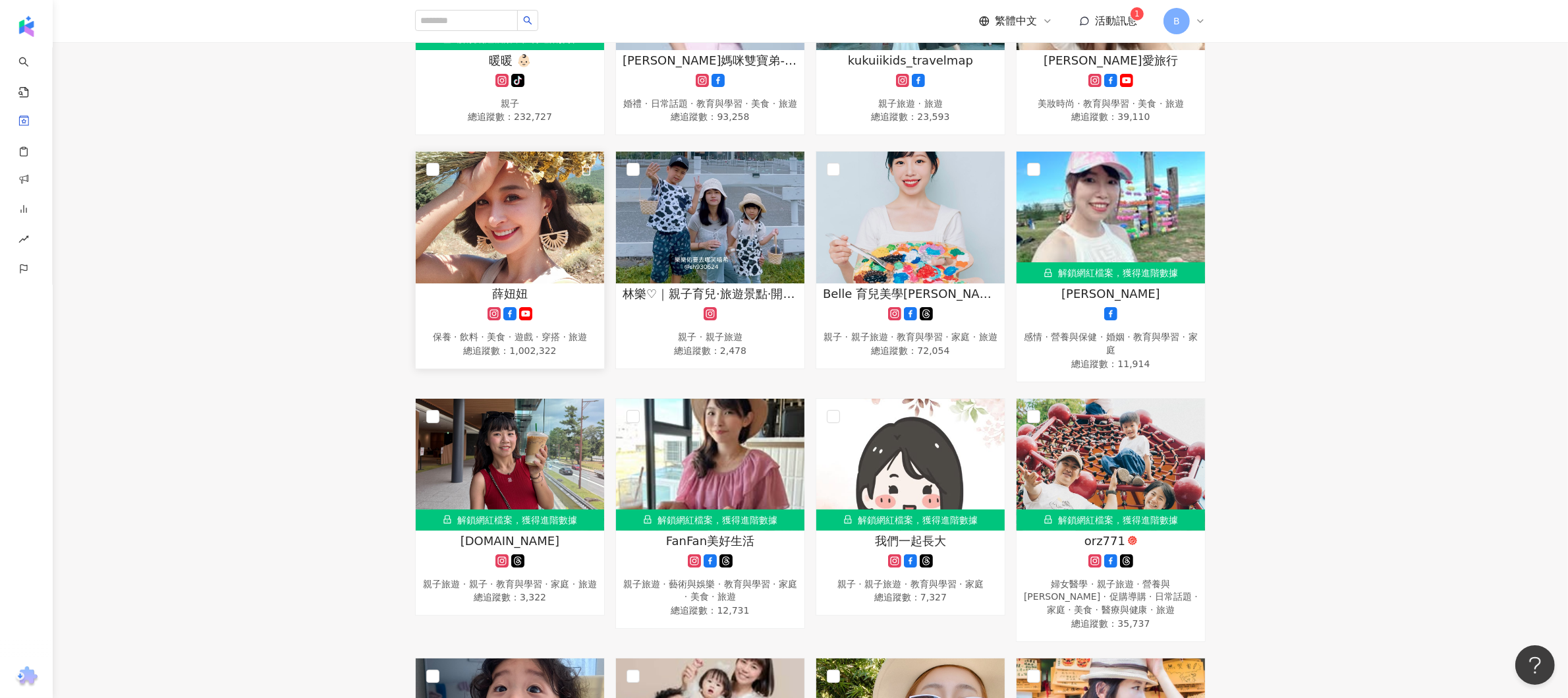
click at [477, 257] on img at bounding box center [509, 218] width 189 height 132
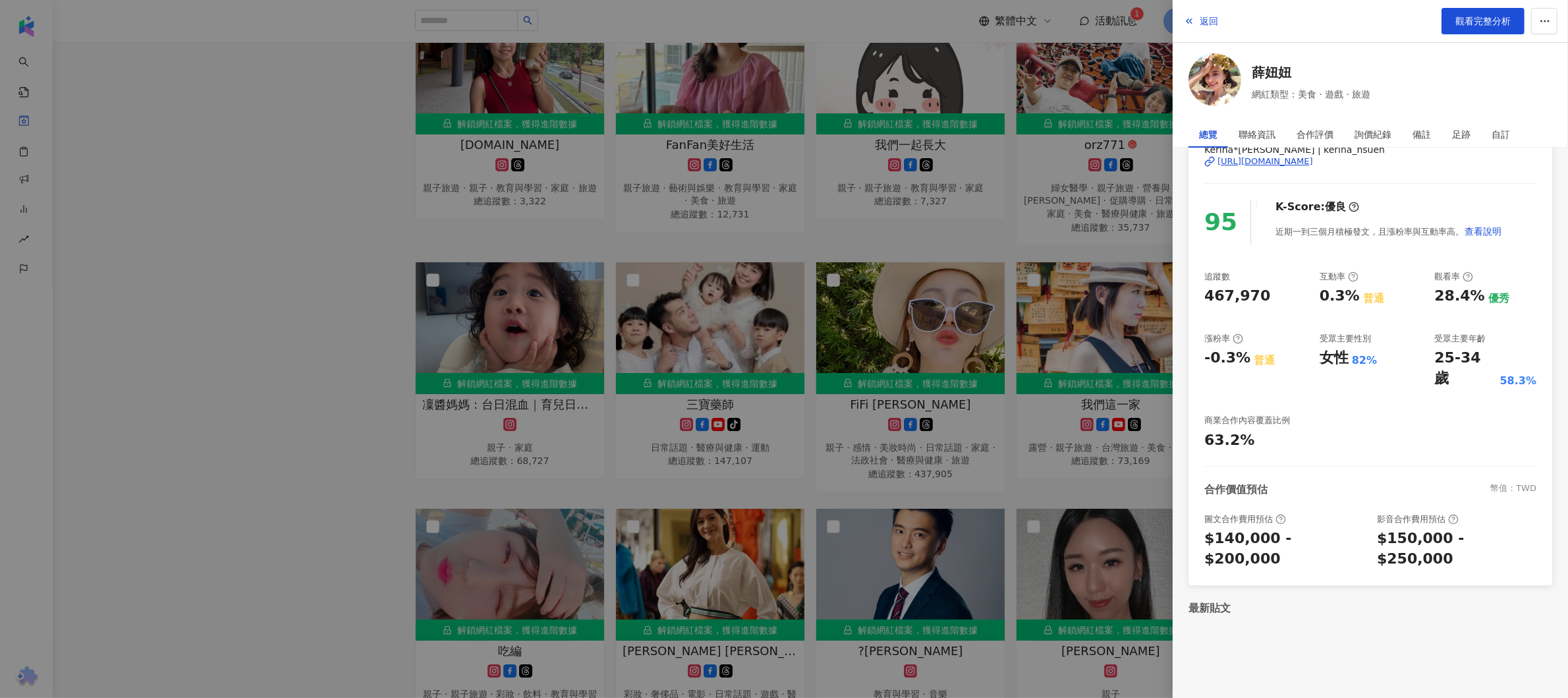
scroll to position [1949, 0]
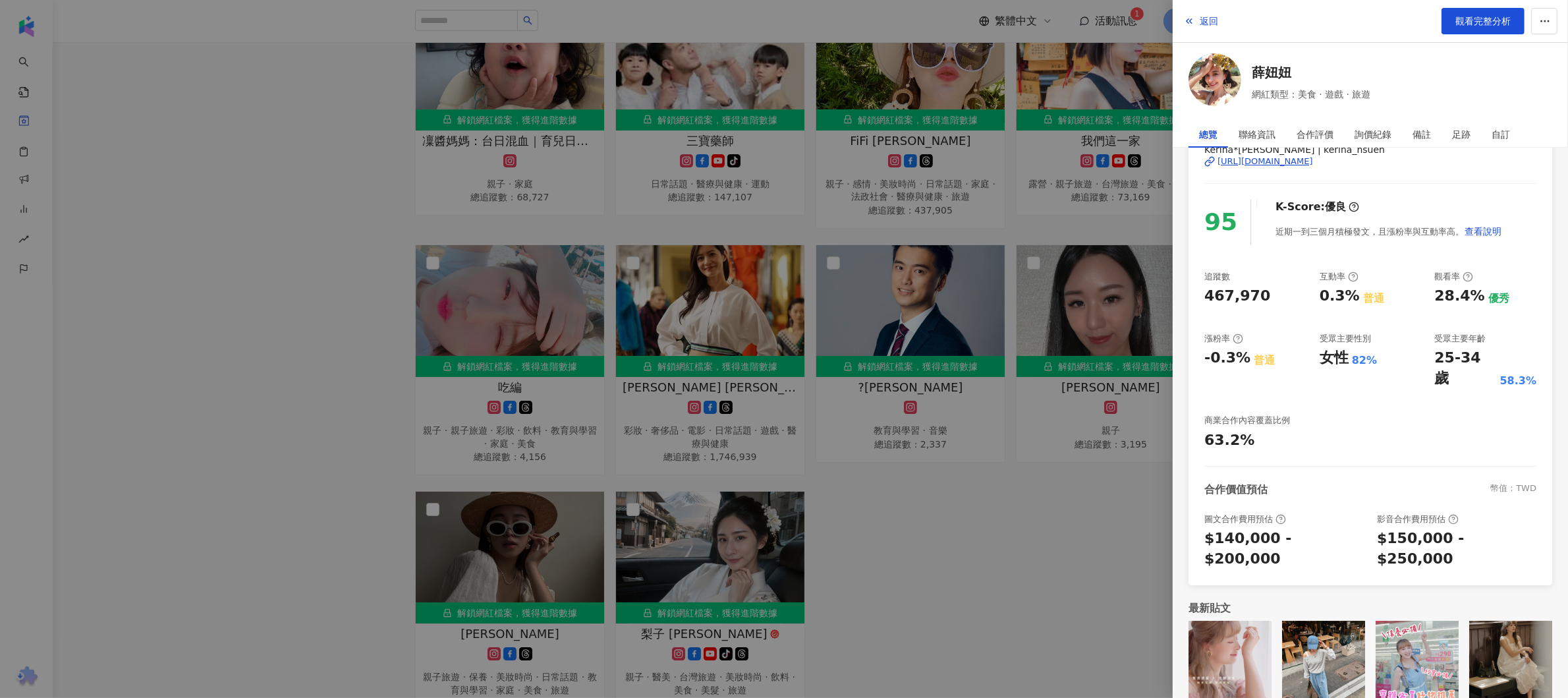
click at [1313, 162] on div "https://www.instagram.com/kerina_hsueh/" at bounding box center [1265, 162] width 96 height 12
click at [53, 346] on div at bounding box center [784, 349] width 1568 height 698
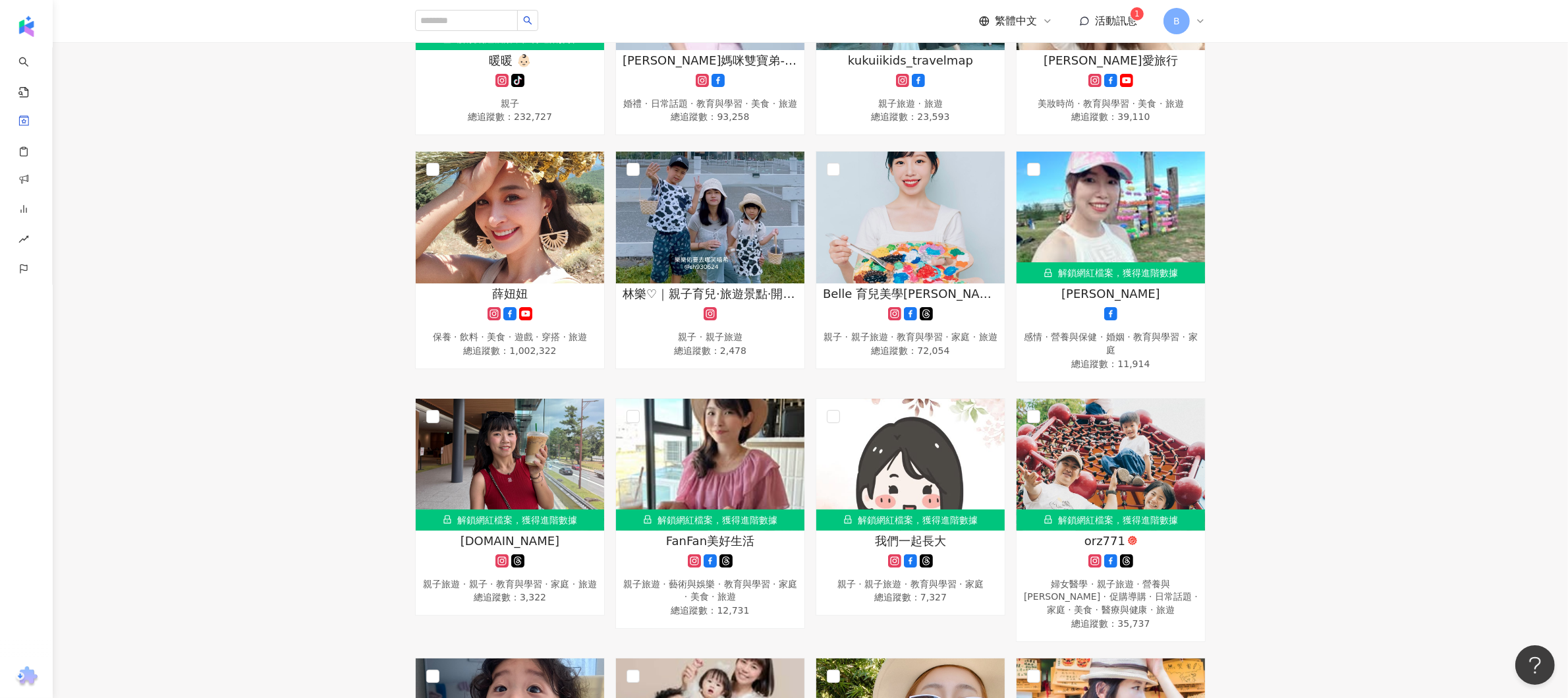
scroll to position [1026, 0]
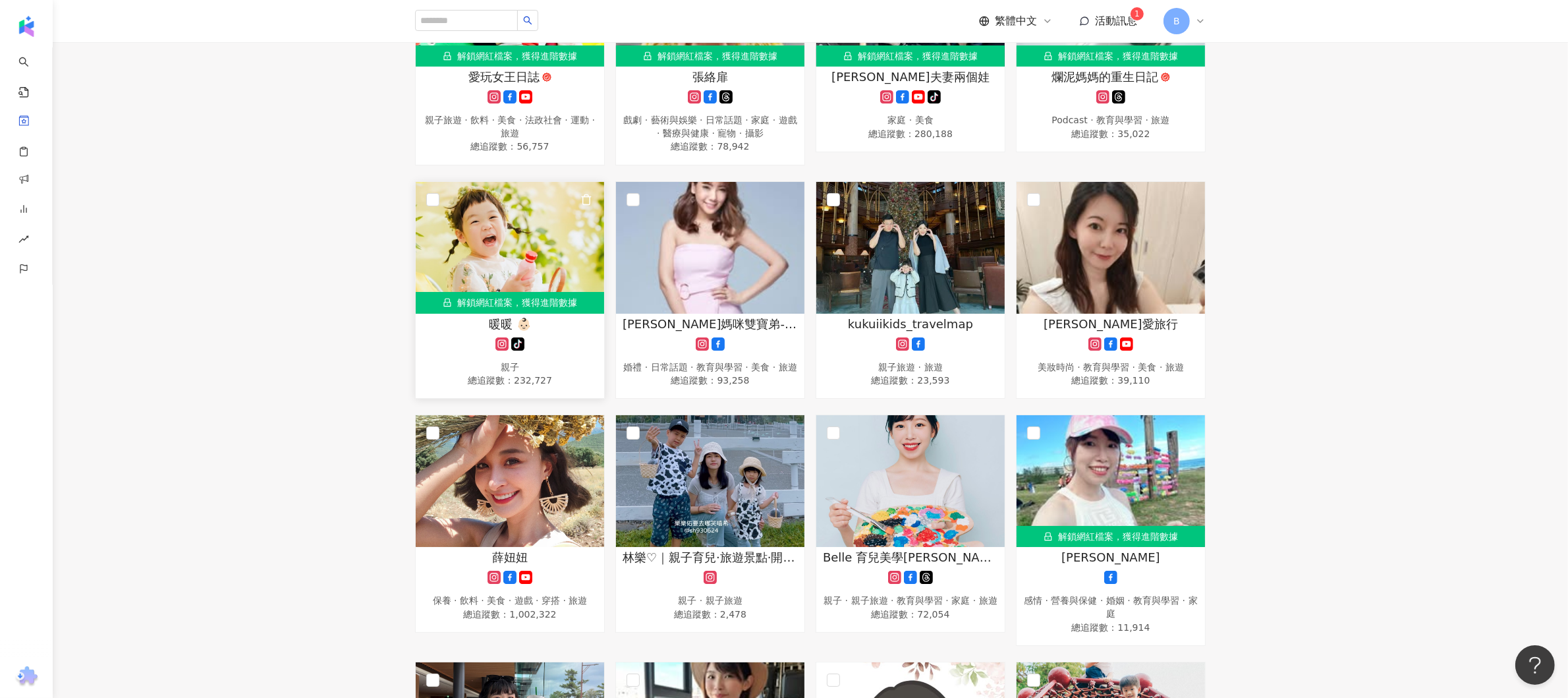
click at [498, 273] on img at bounding box center [509, 248] width 189 height 132
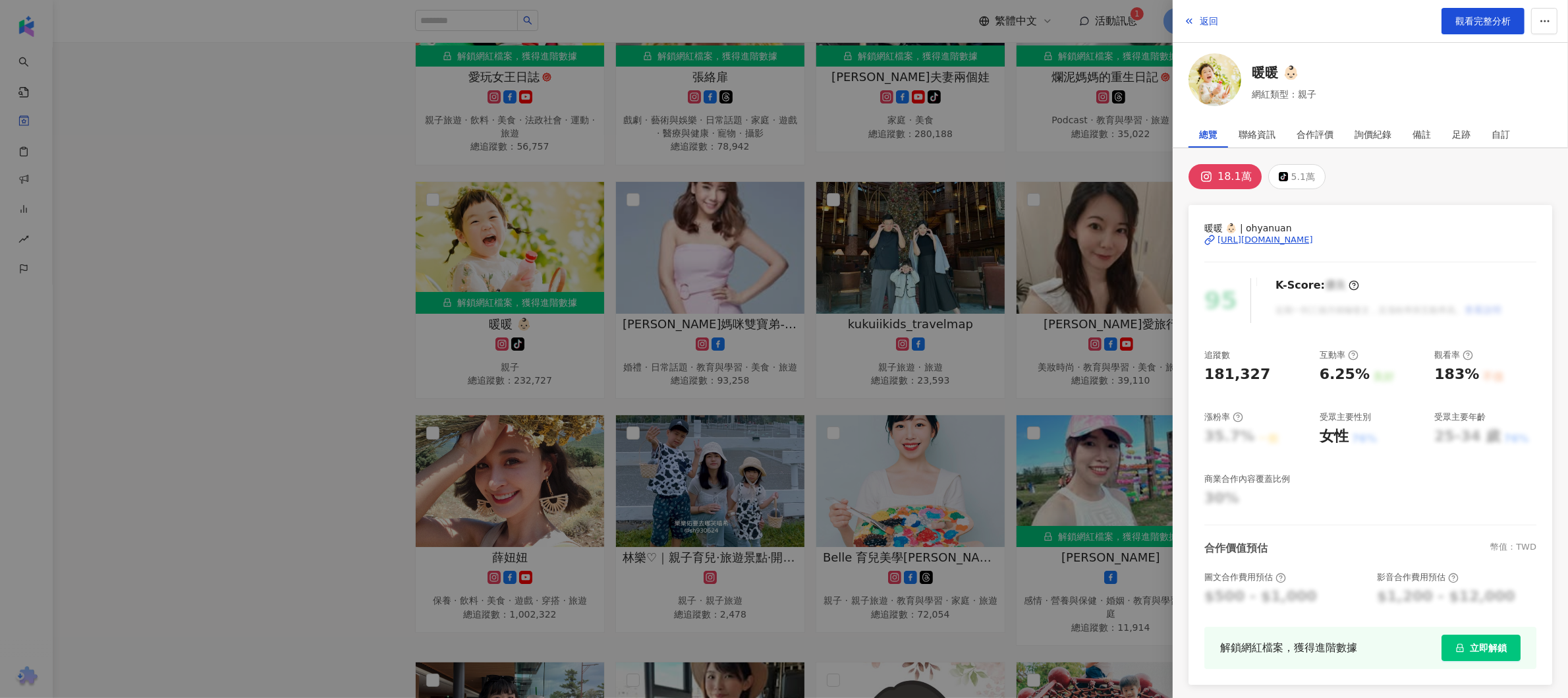
click at [1313, 234] on div "https://www.instagram.com/ohyanuan/" at bounding box center [1265, 240] width 96 height 12
click at [373, 311] on div at bounding box center [784, 349] width 1568 height 698
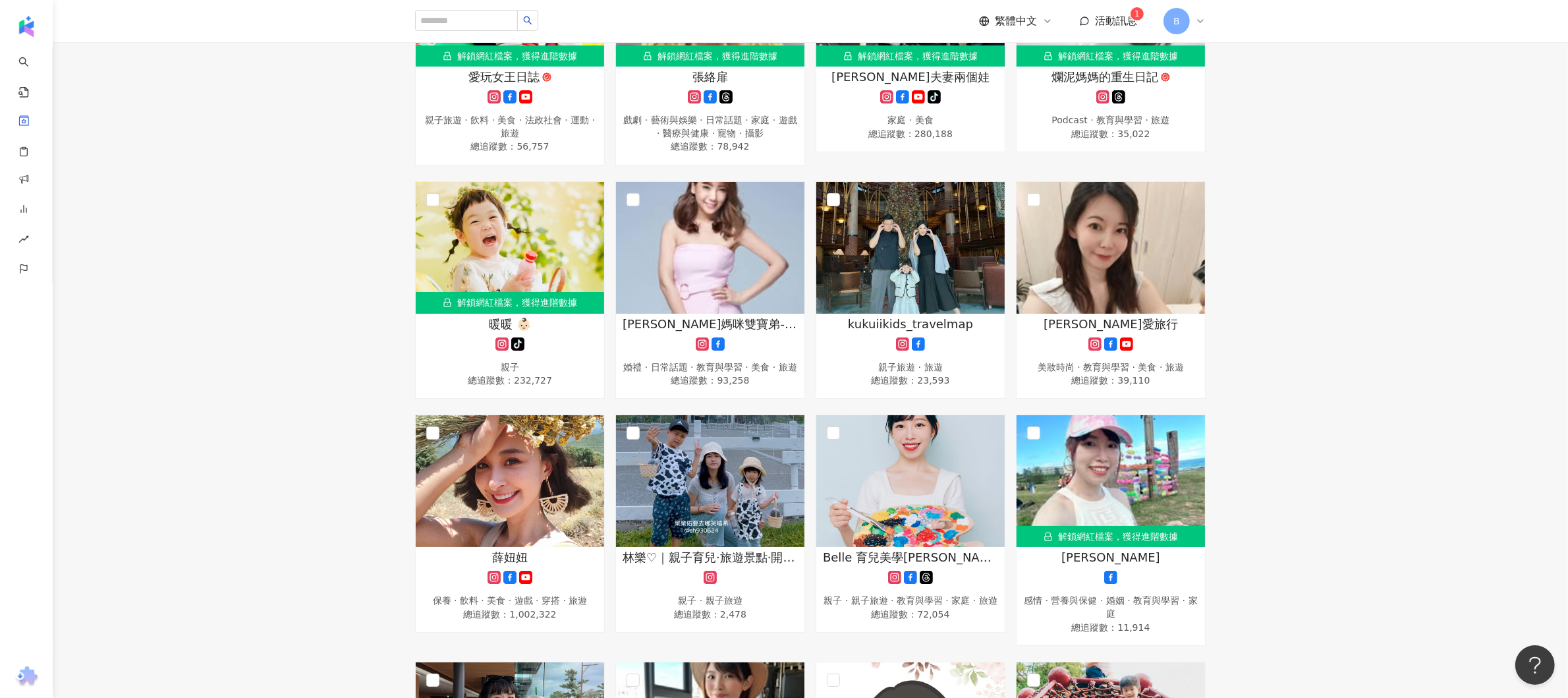
scroll to position [762, 0]
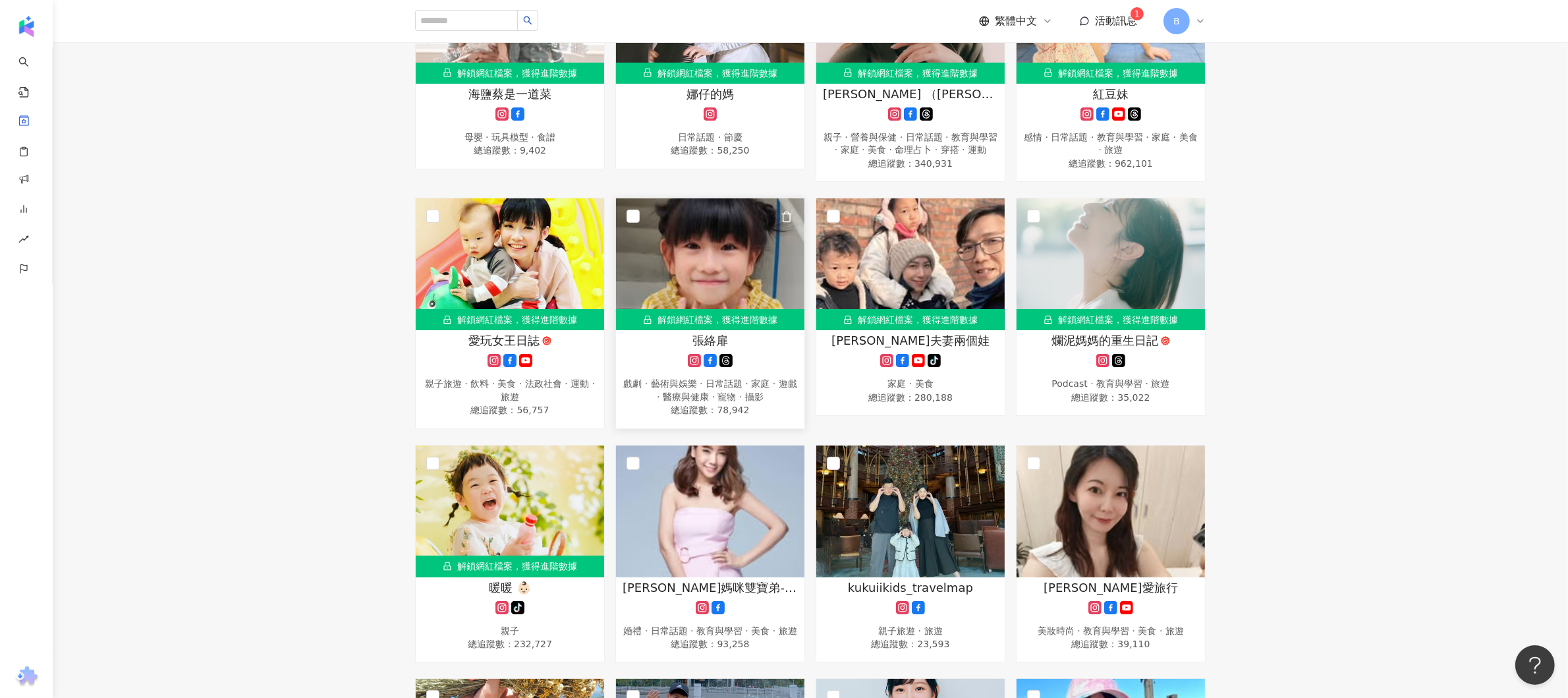
click at [717, 224] on img at bounding box center [710, 265] width 189 height 132
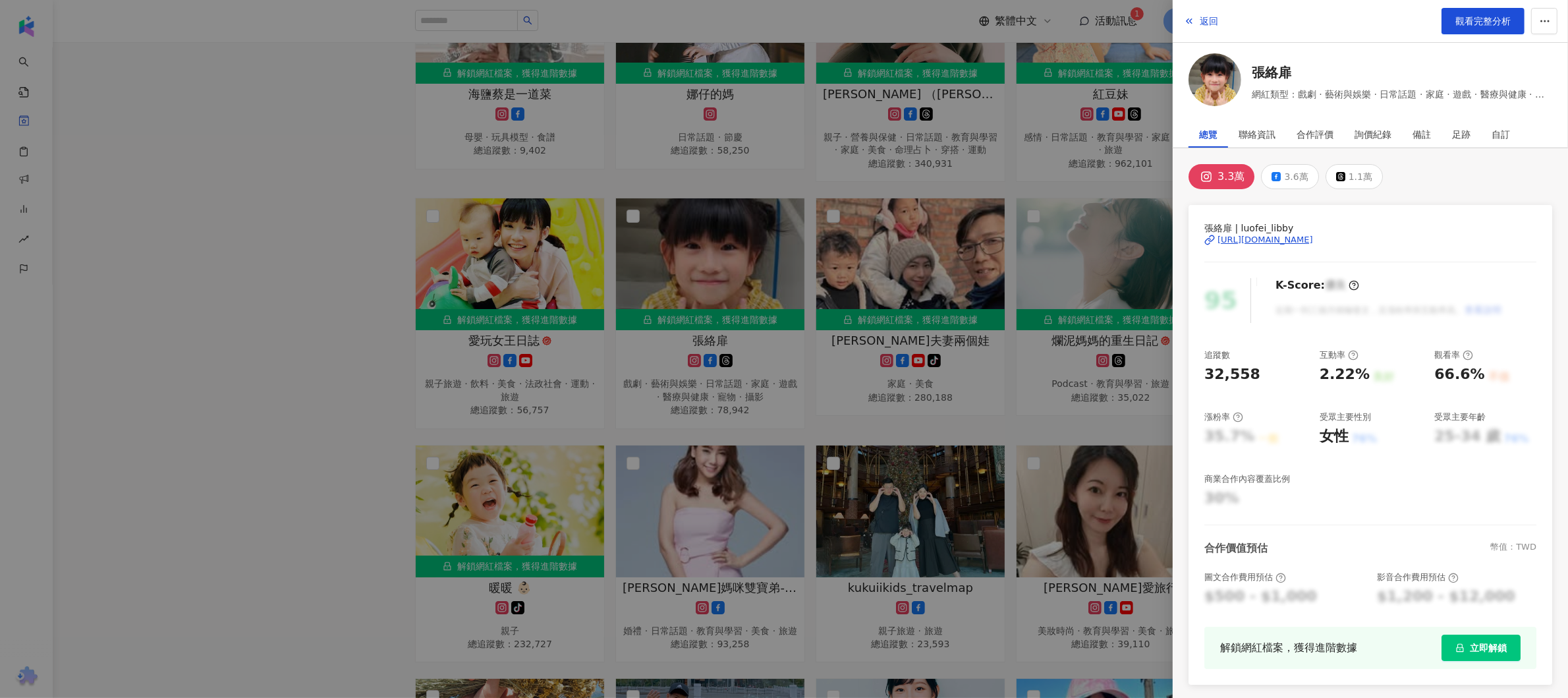
click at [1313, 237] on div "https://www.instagram.com/luofei_libby/" at bounding box center [1265, 240] width 96 height 12
click at [330, 207] on div at bounding box center [784, 349] width 1568 height 698
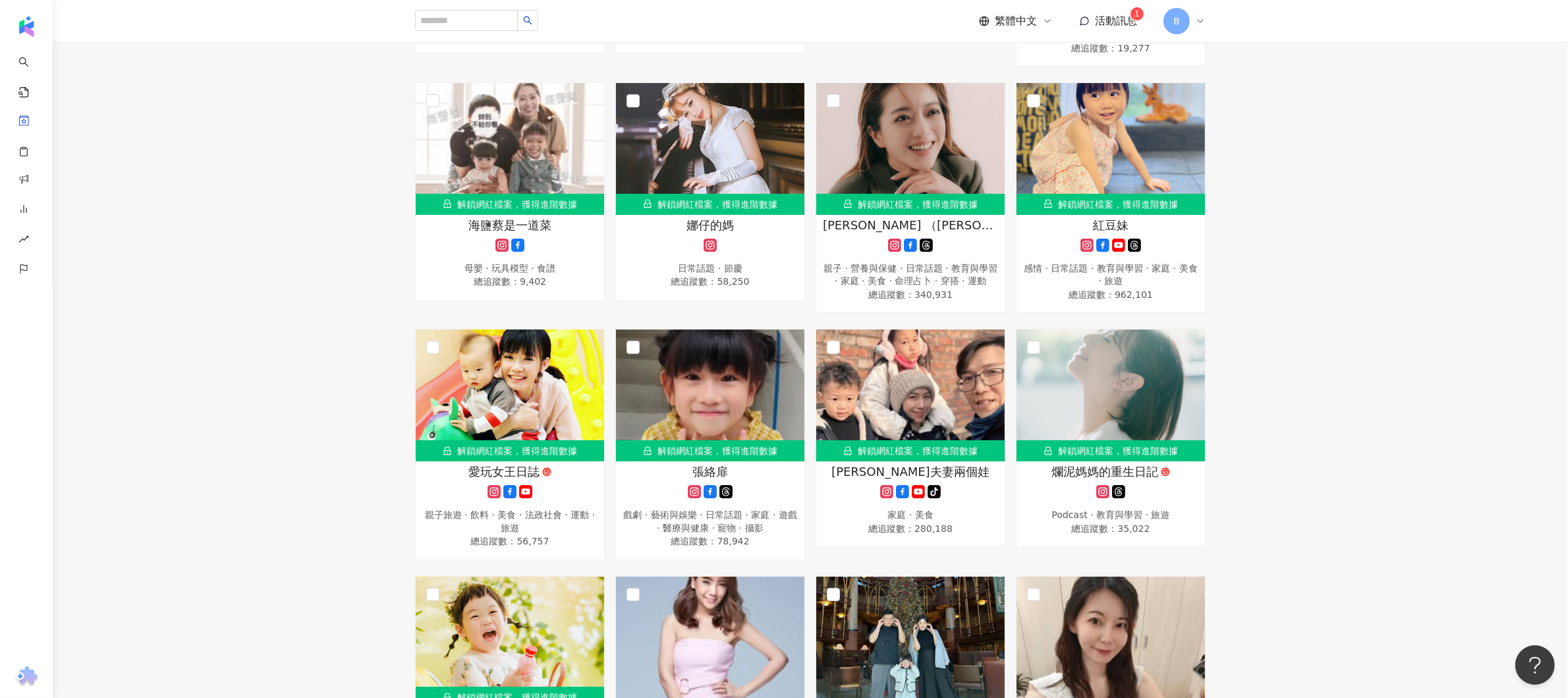
scroll to position [367, 0]
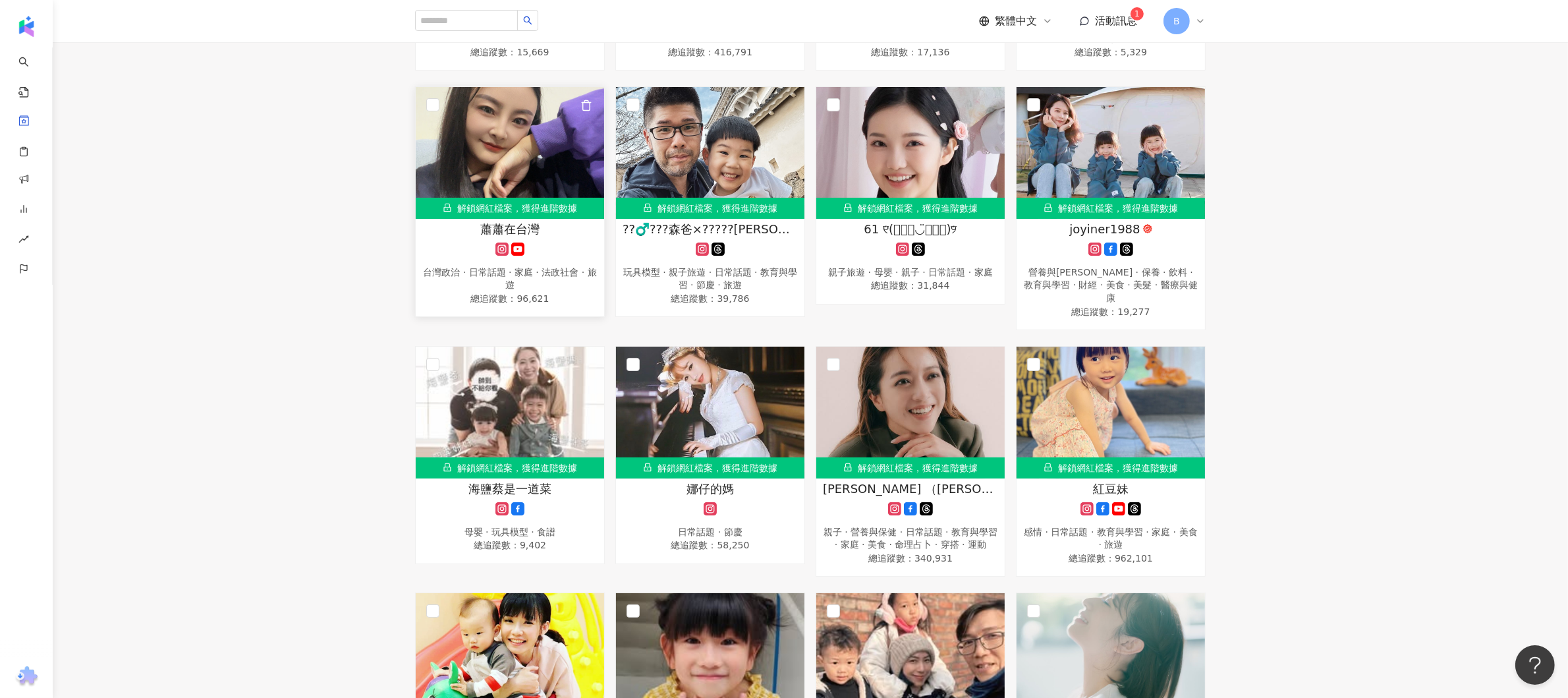
click at [485, 228] on span "蕭蕭在台灣" at bounding box center [509, 229] width 59 height 16
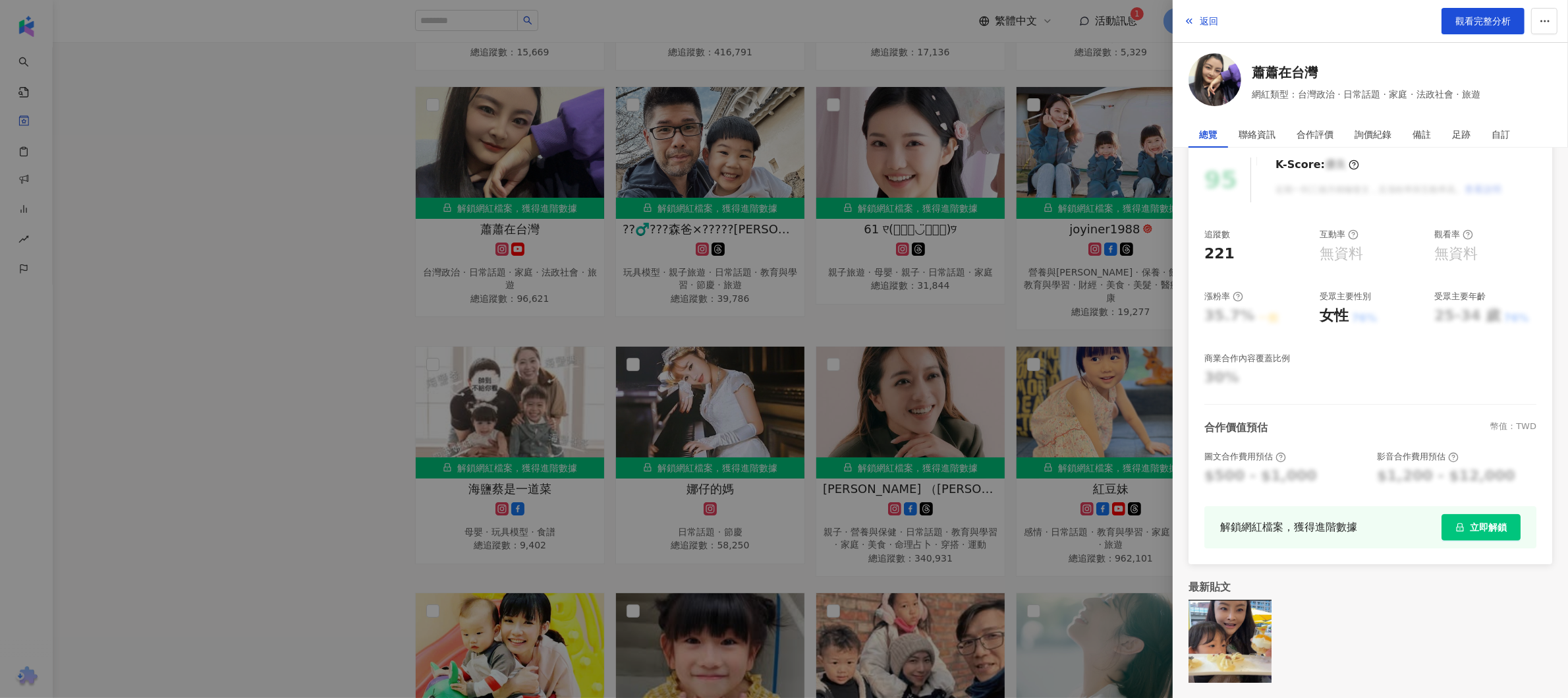
scroll to position [0, 0]
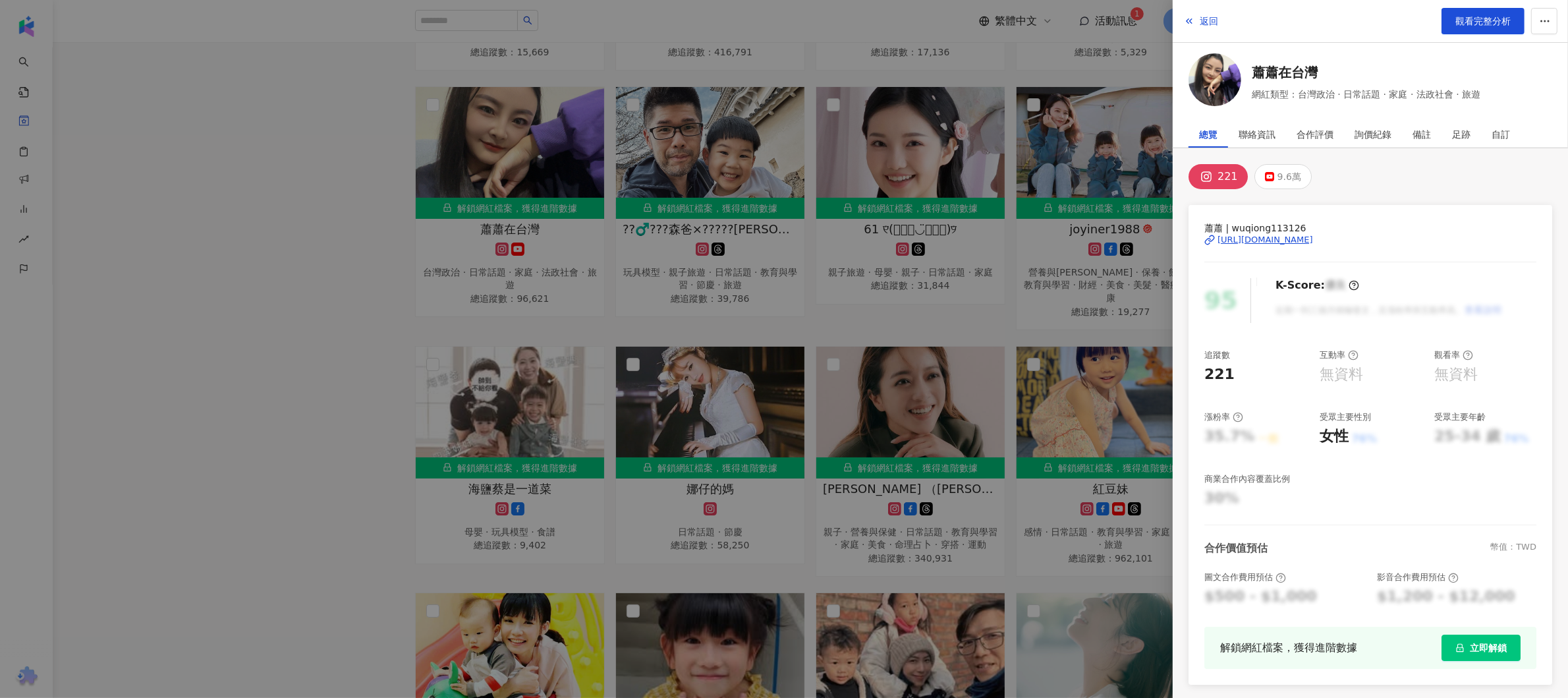
click at [1313, 238] on div "https://www.instagram.com/wuqiong113126/" at bounding box center [1265, 240] width 96 height 12
click at [307, 258] on div at bounding box center [784, 349] width 1568 height 698
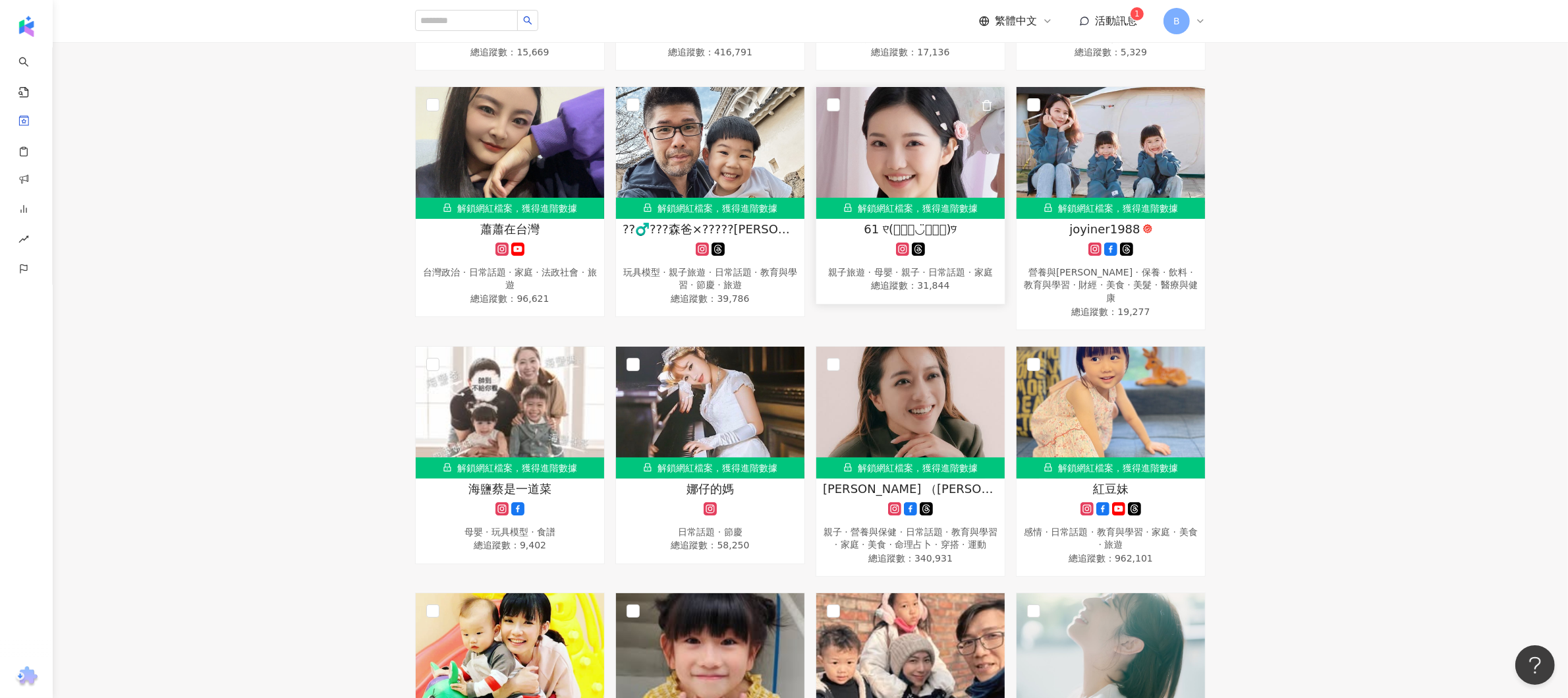
click at [957, 227] on span "61 ୧⃛(๑⃙⃘◡̈︎๑⃙⃘)୨⃛" at bounding box center [910, 229] width 93 height 16
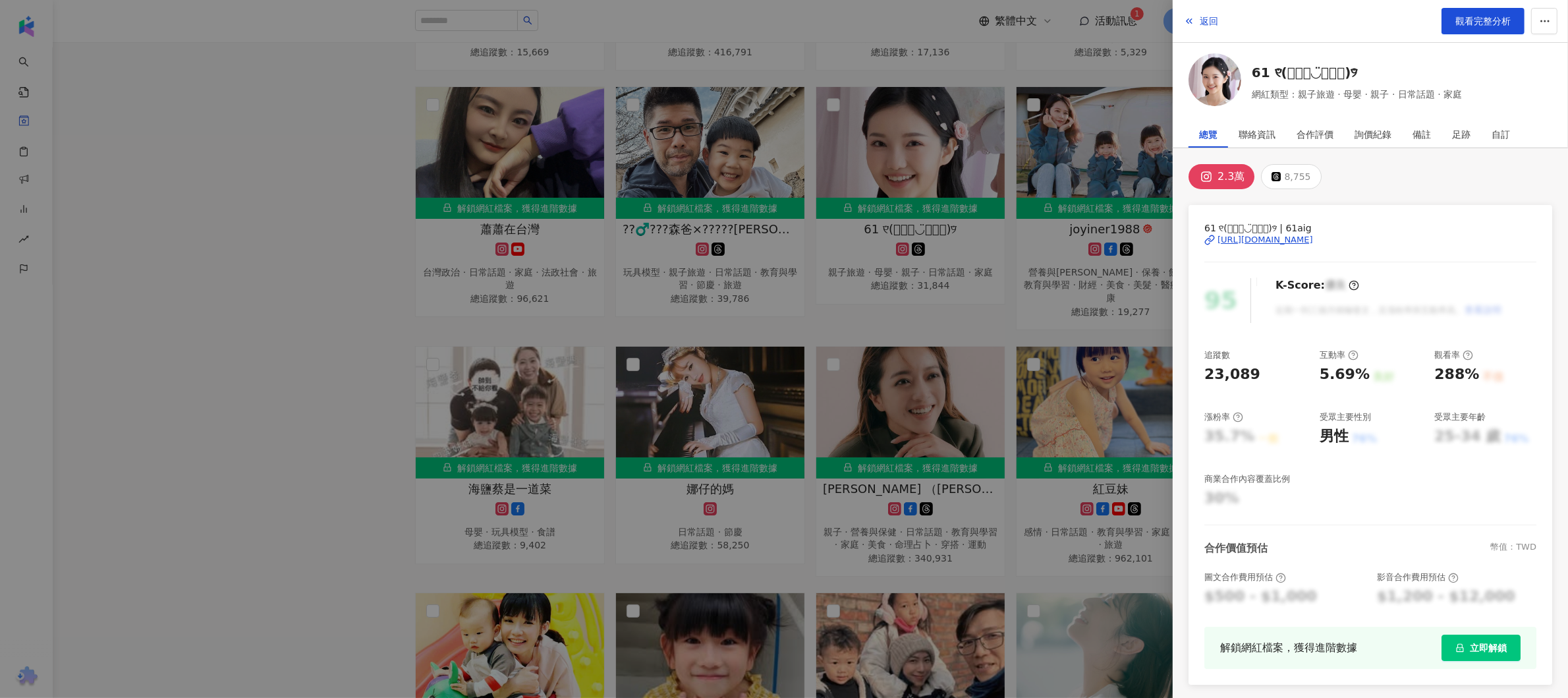
click at [1303, 239] on div "https://www.instagram.com/61aig/" at bounding box center [1265, 240] width 96 height 12
click at [299, 325] on div at bounding box center [784, 349] width 1568 height 698
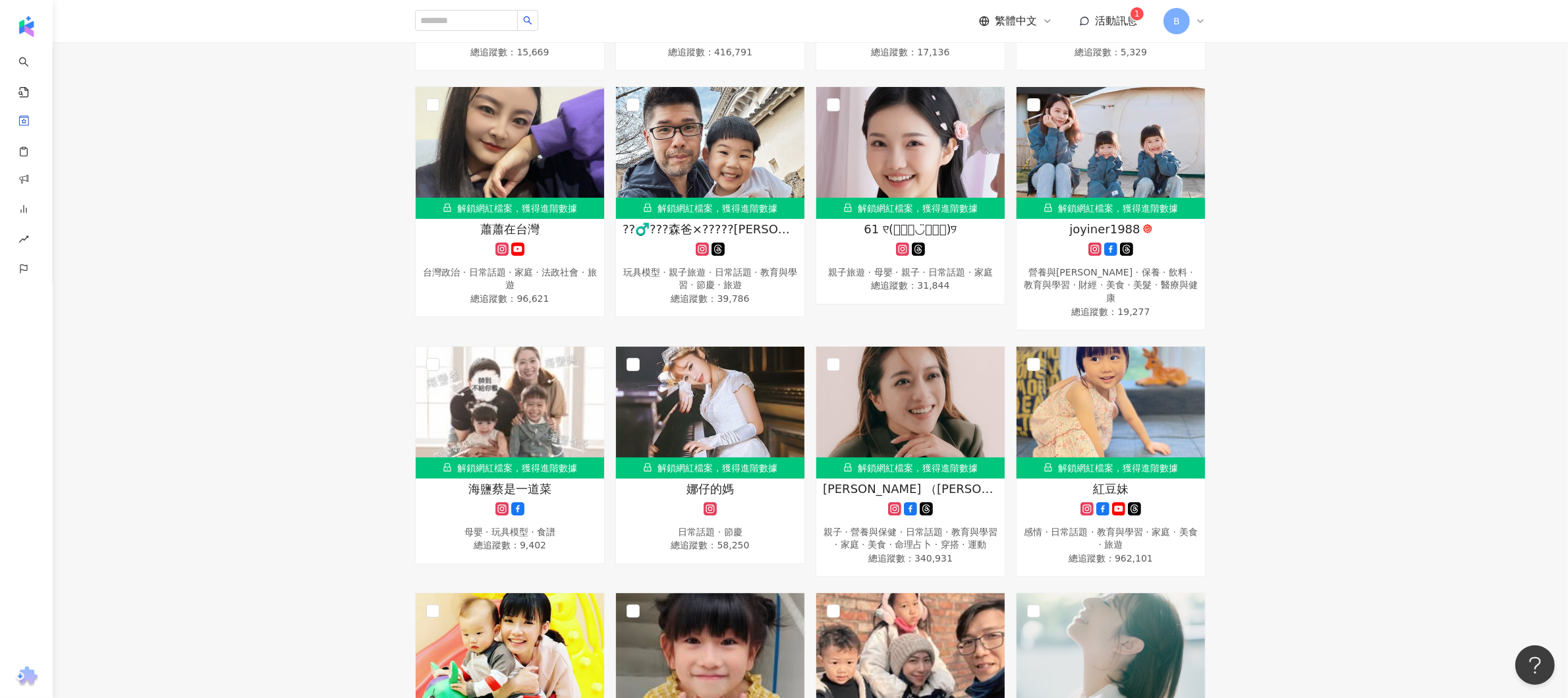
scroll to position [631, 0]
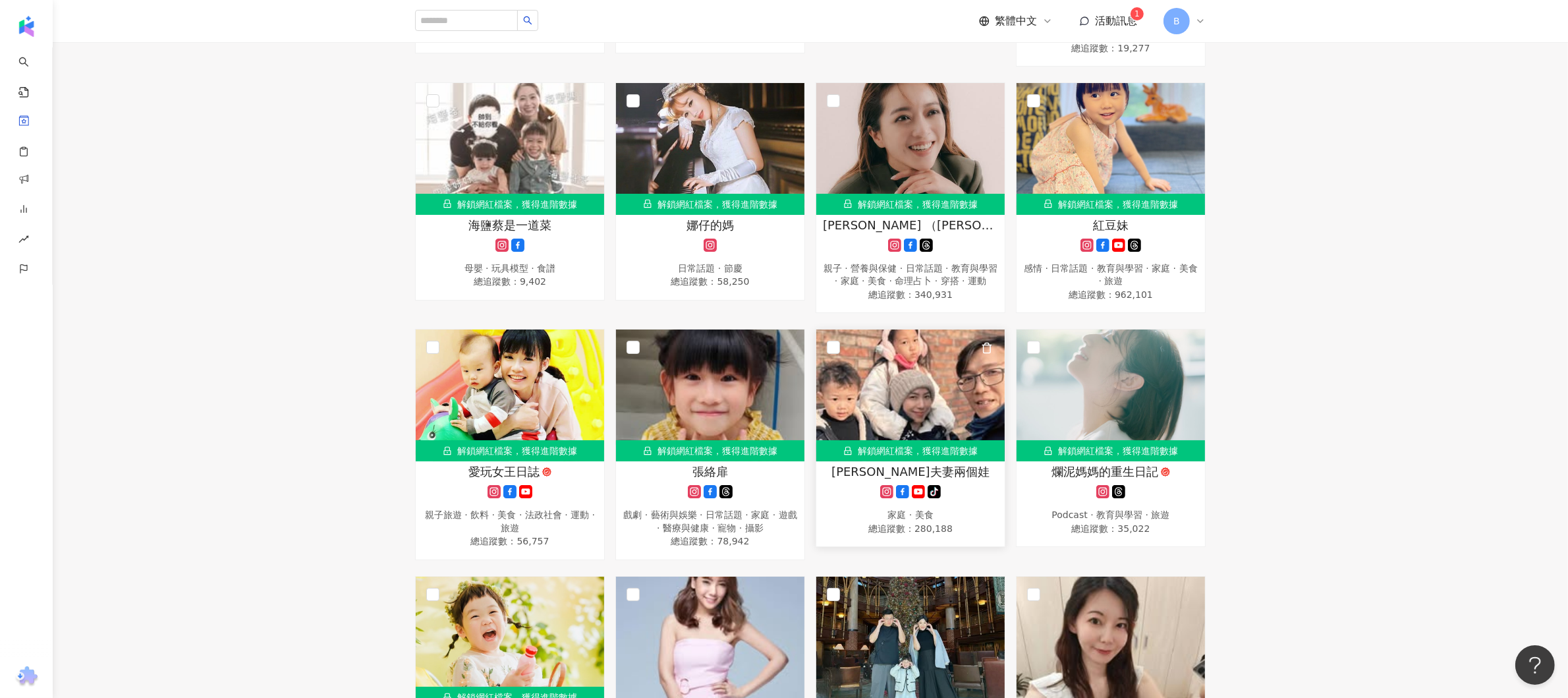
click at [908, 479] on span "傑克夫妻兩個娃" at bounding box center [911, 471] width 158 height 16
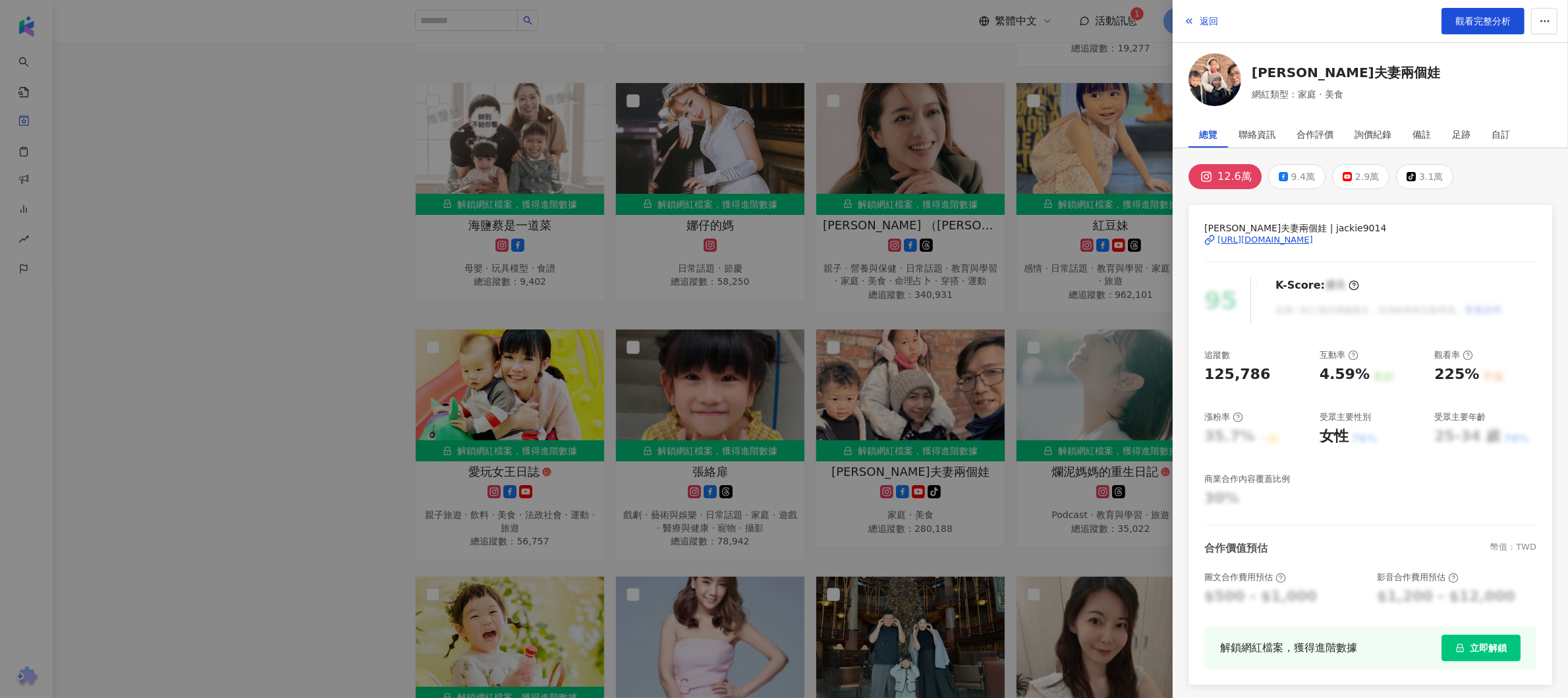
click at [1292, 235] on div "https://www.instagram.com/jackie9014/" at bounding box center [1265, 240] width 96 height 12
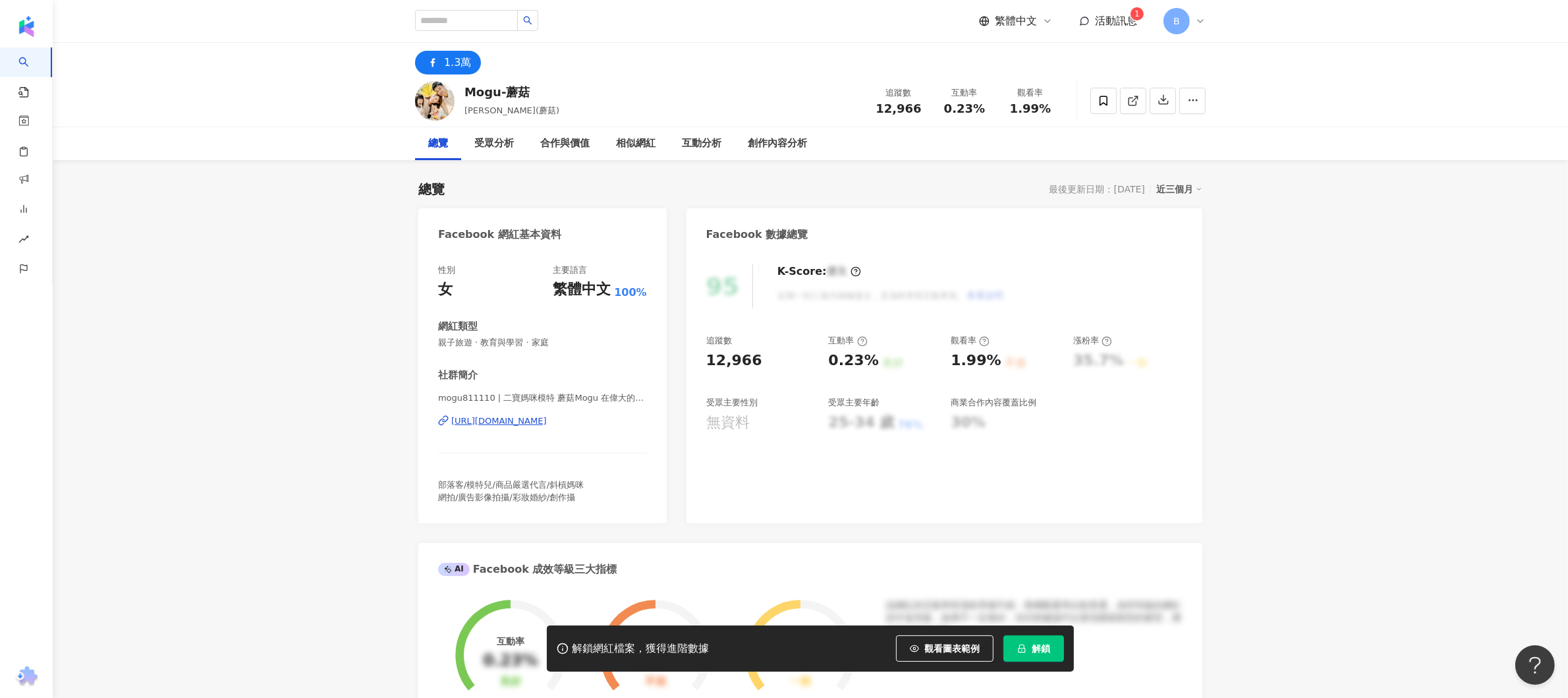
click at [547, 426] on div "[URL][DOMAIN_NAME]" at bounding box center [499, 421] width 96 height 12
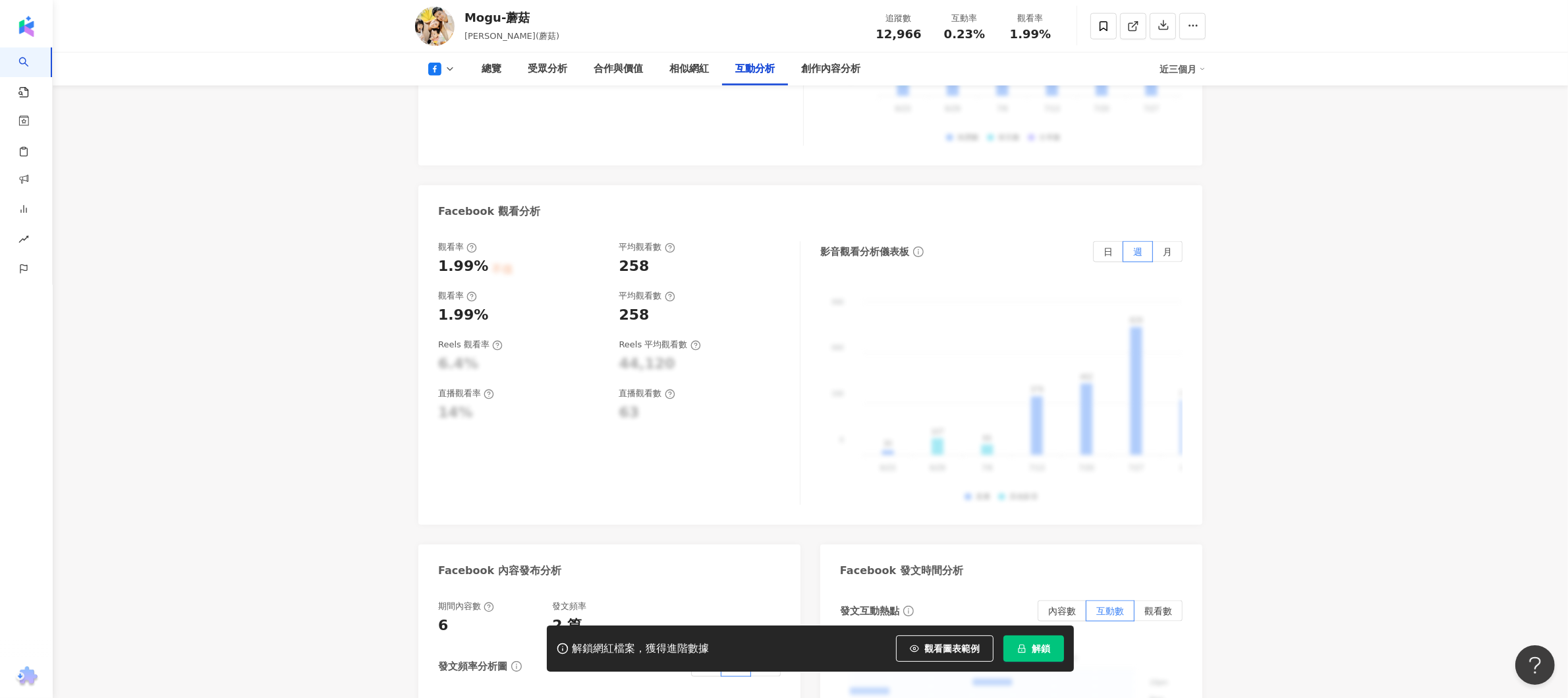
scroll to position [1977, 0]
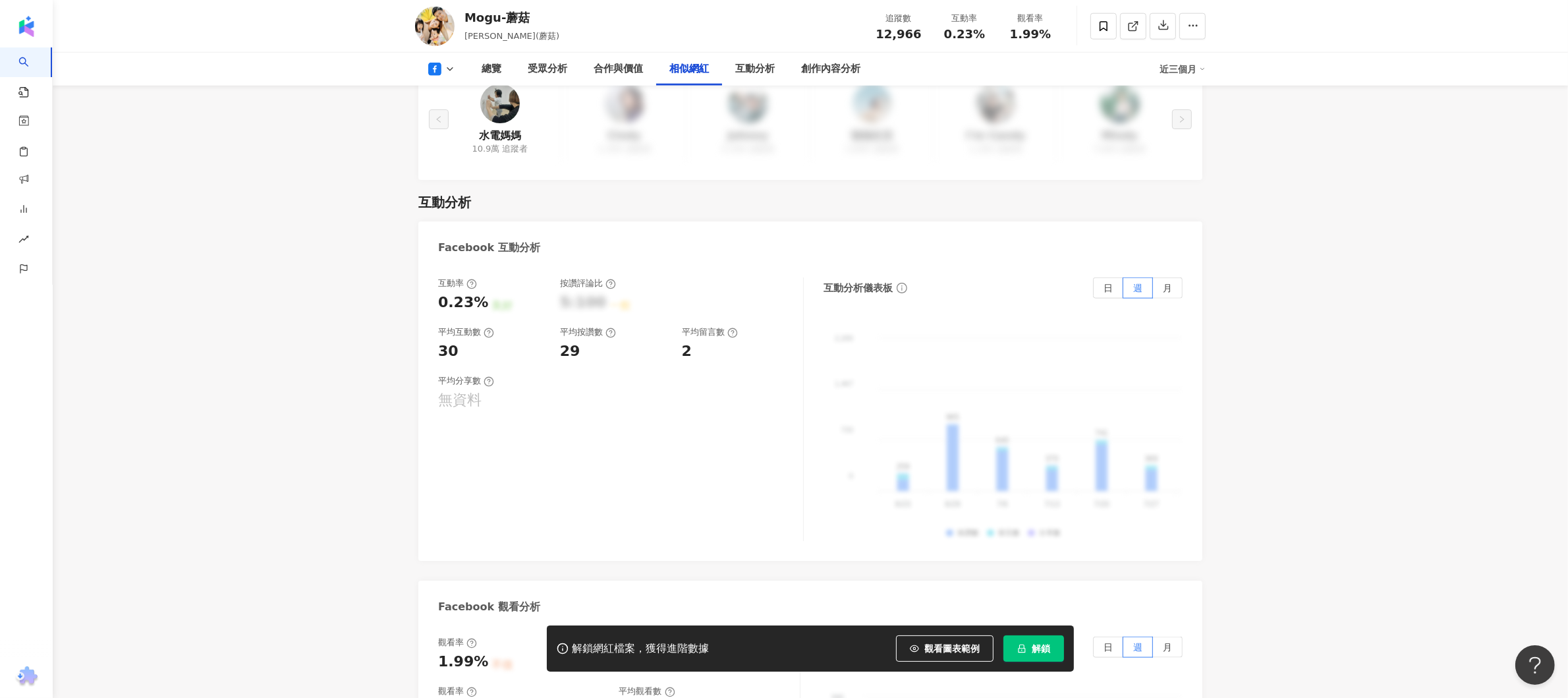
scroll to position [1977, 0]
